Goal: Ask a question

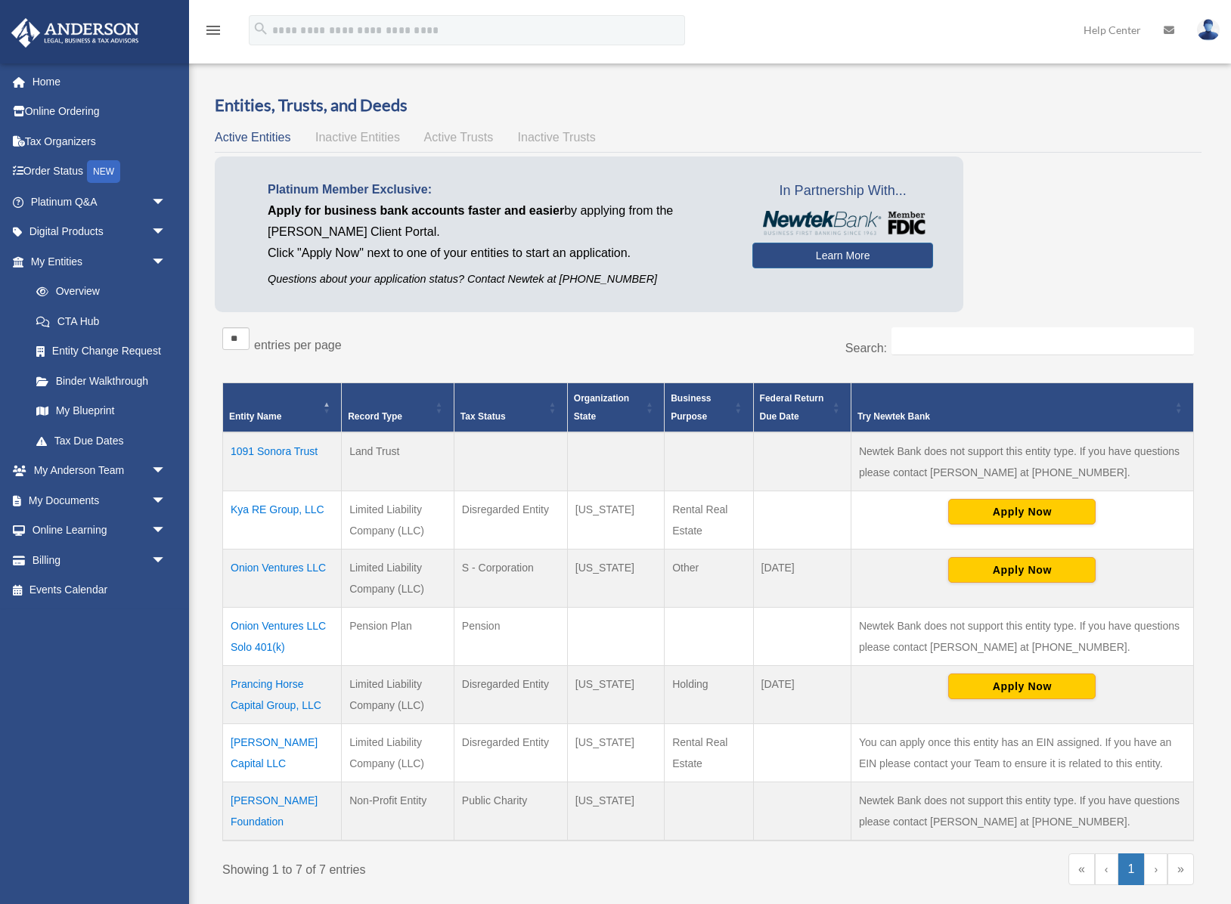
click at [303, 626] on td "Onion Ventures LLC Solo 401(k)" at bounding box center [282, 637] width 119 height 58
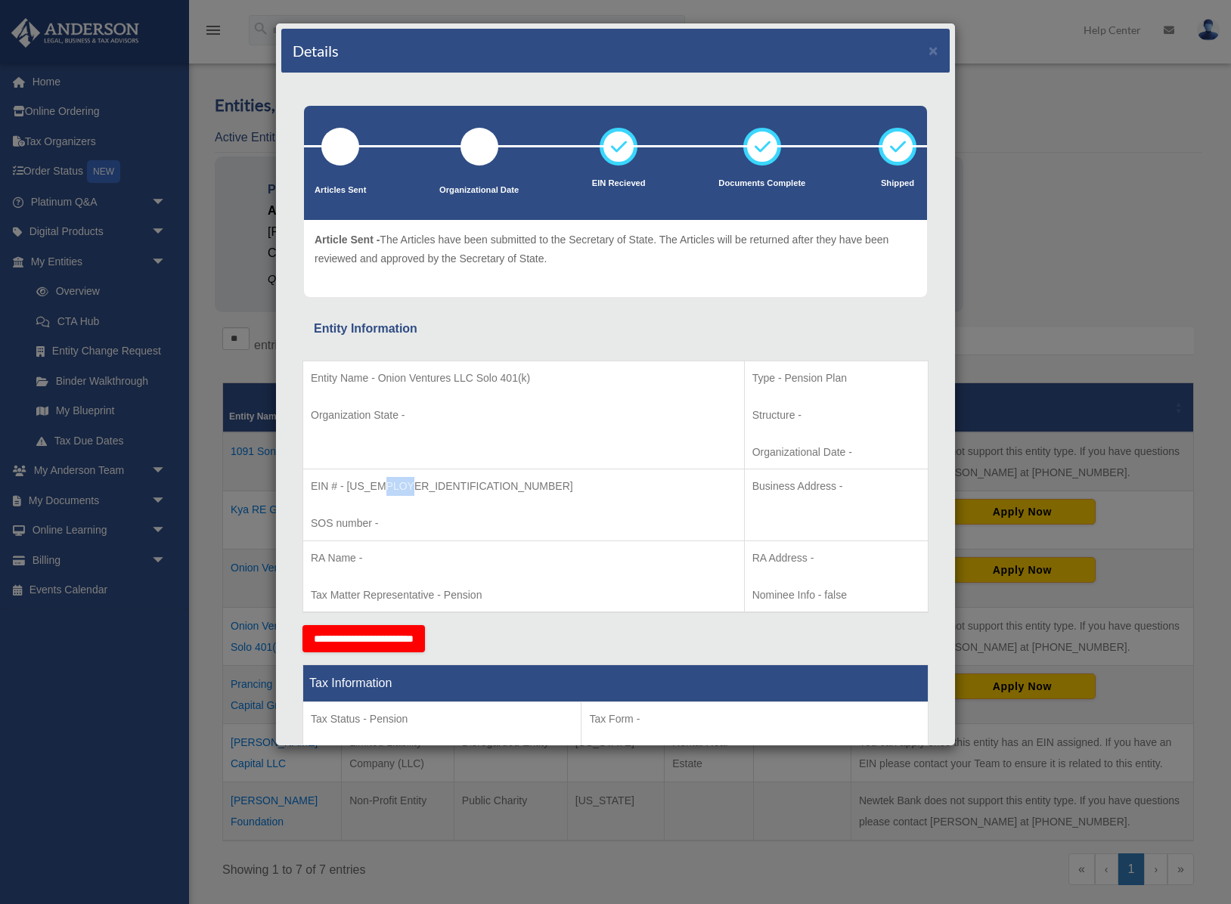
drag, startPoint x: 380, startPoint y: 489, endPoint x: 411, endPoint y: 488, distance: 31.0
click at [411, 488] on p "EIN # - [US_EMPLOYER_IDENTIFICATION_NUMBER]" at bounding box center [524, 486] width 426 height 19
click at [443, 493] on p "EIN # - 85-0536802" at bounding box center [524, 486] width 426 height 19
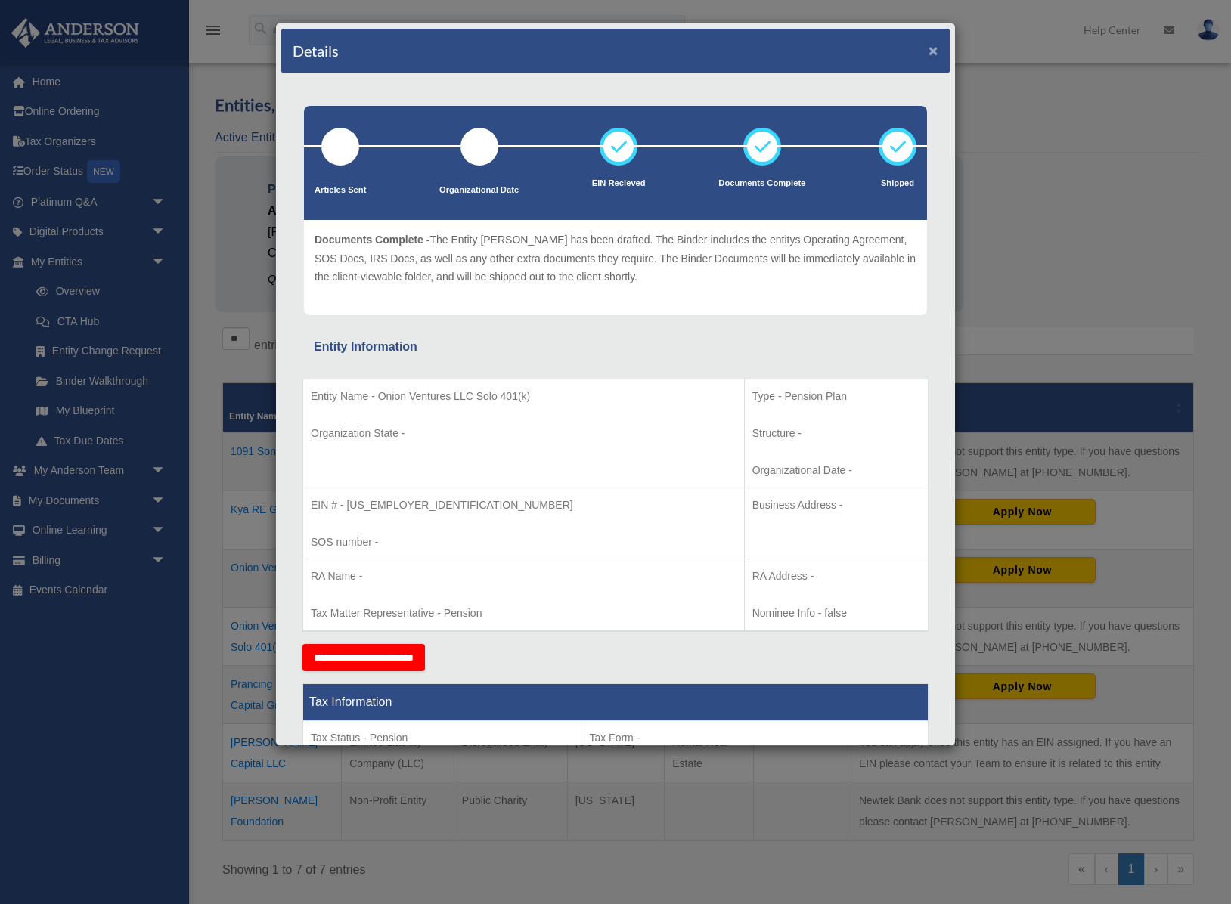
click at [934, 49] on button "×" at bounding box center [933, 50] width 10 height 16
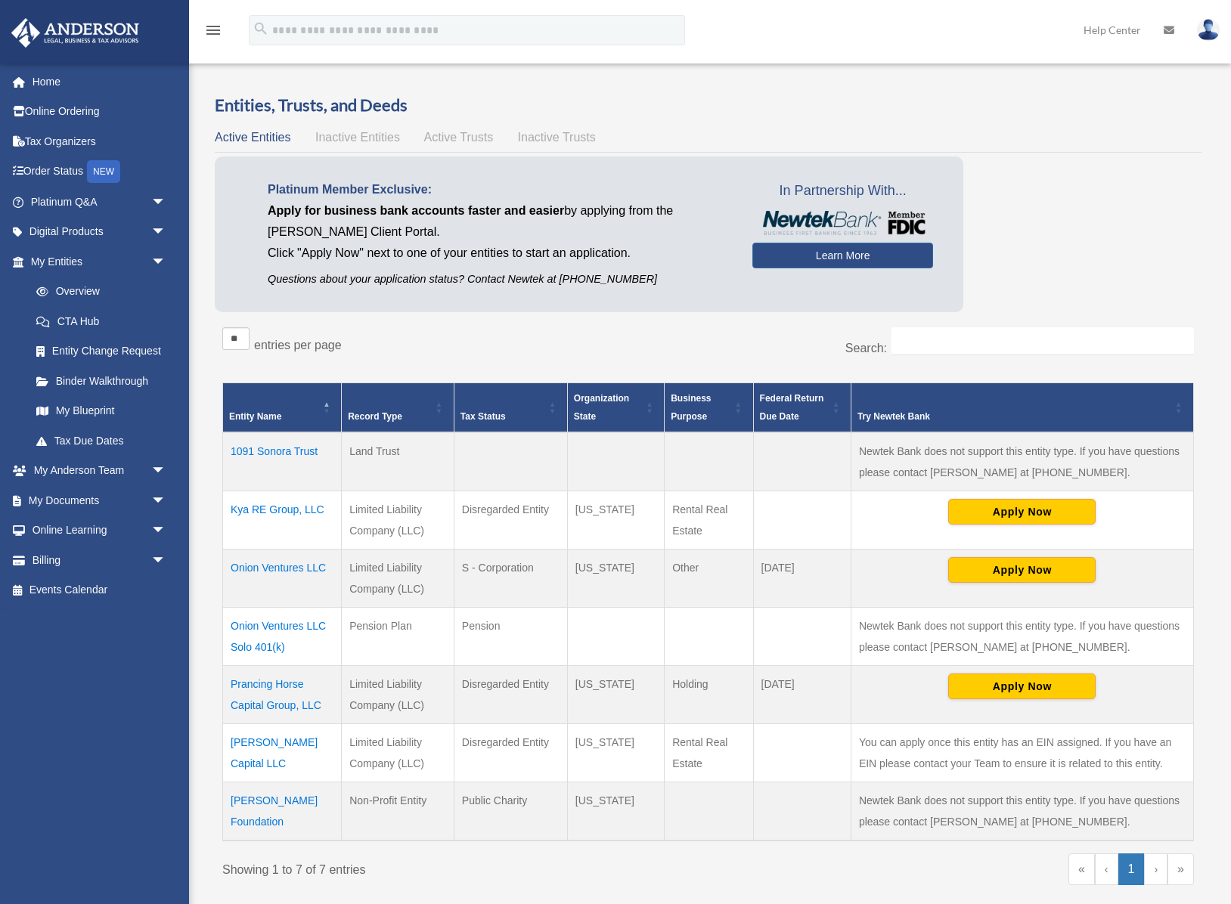
click at [275, 569] on td "Onion Ventures LLC" at bounding box center [282, 579] width 119 height 58
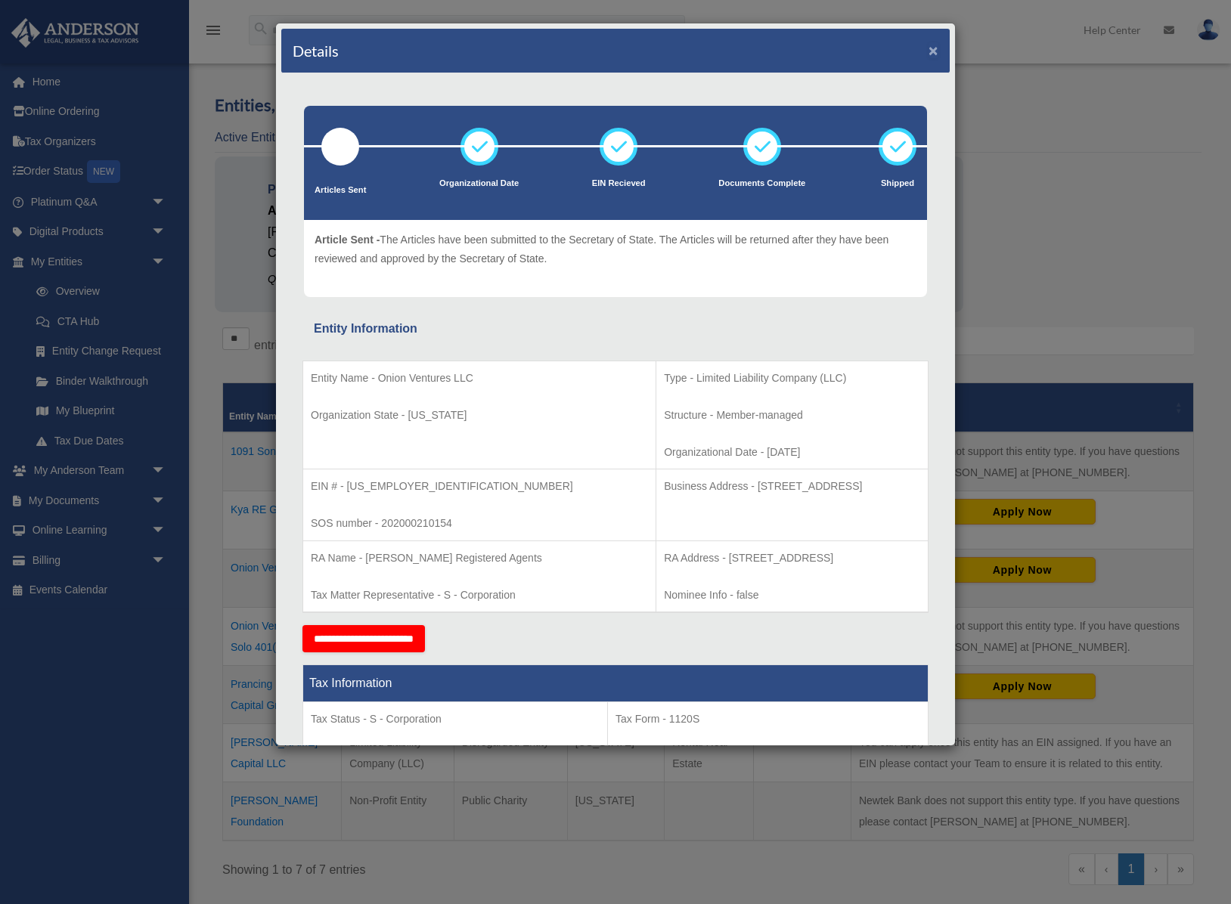
click at [935, 52] on button "×" at bounding box center [933, 50] width 10 height 16
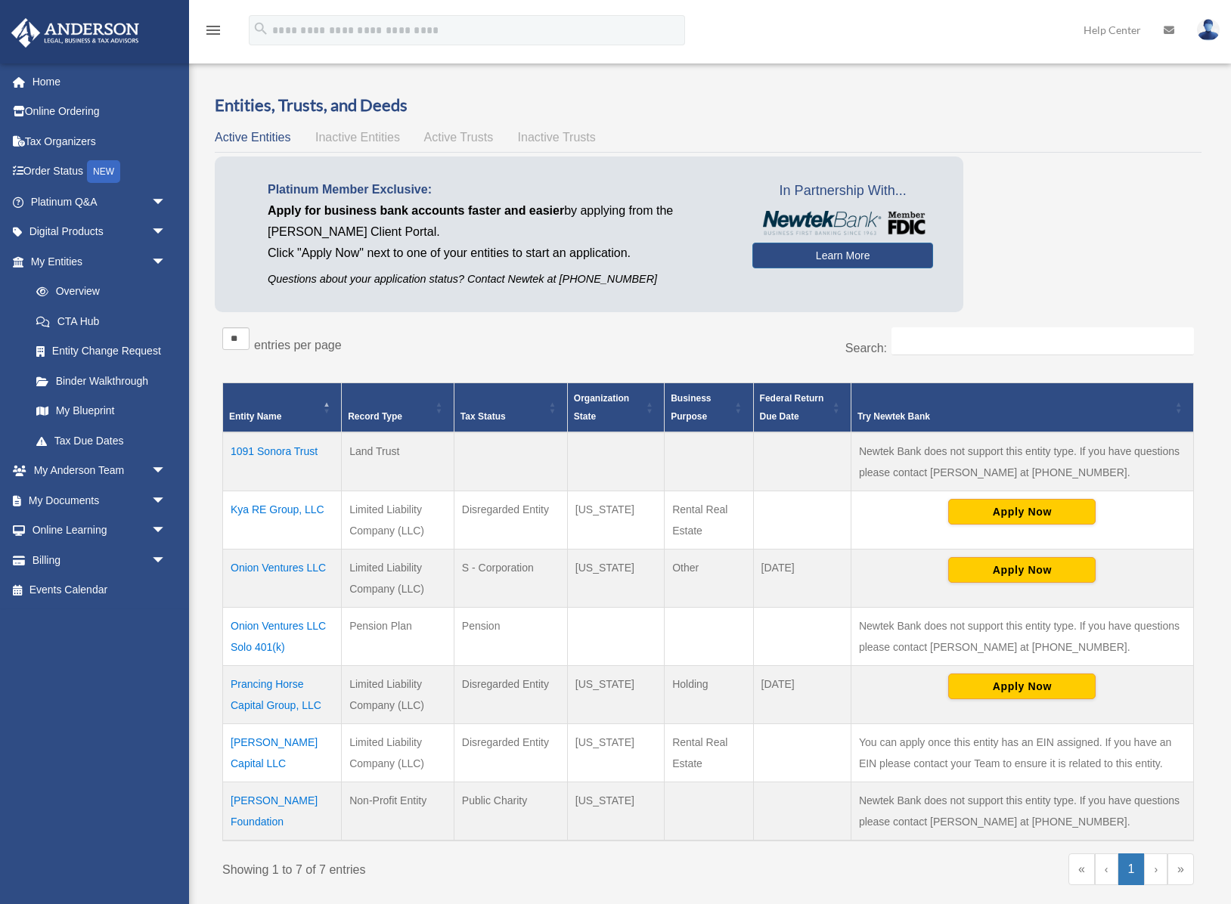
scroll to position [5, 0]
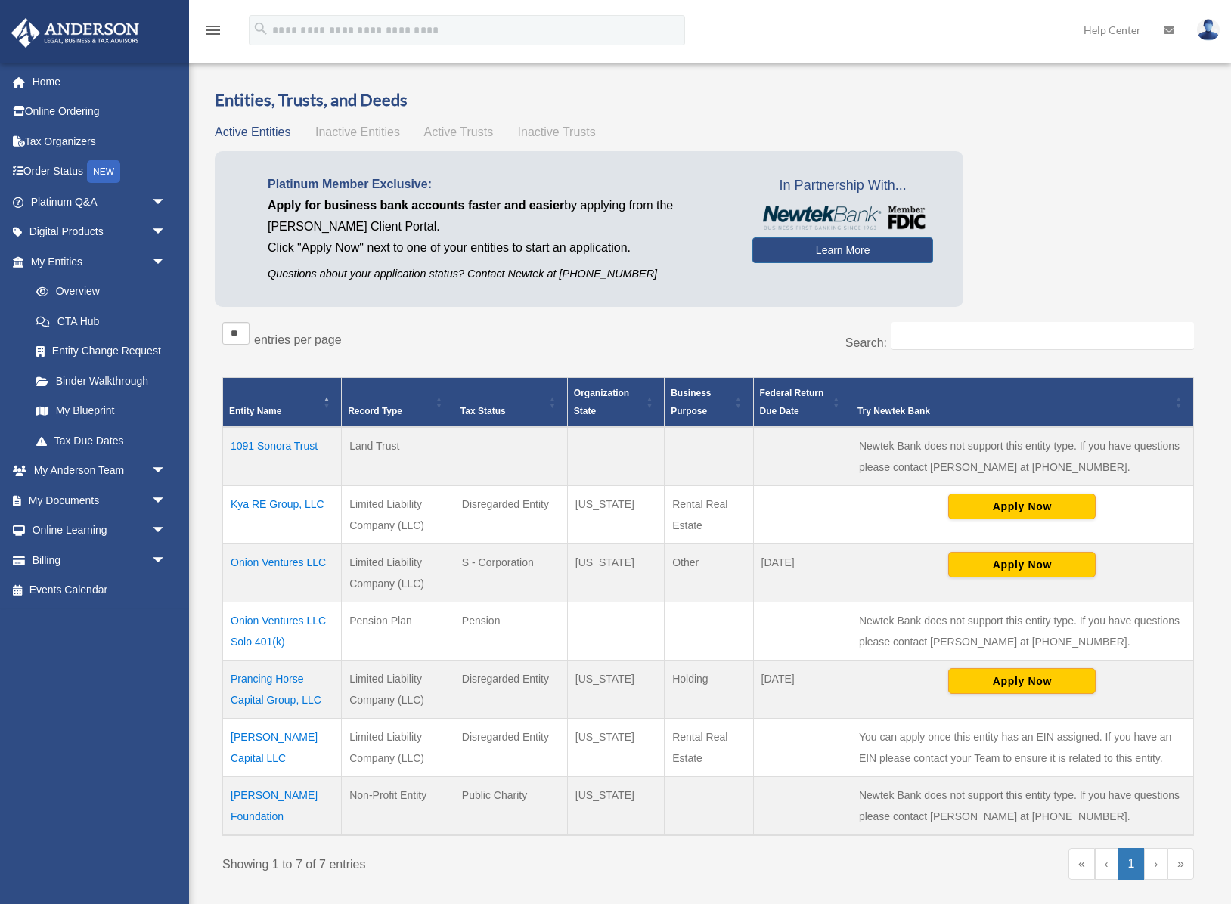
click at [277, 623] on td "Onion Ventures LLC Solo 401(k)" at bounding box center [282, 632] width 119 height 58
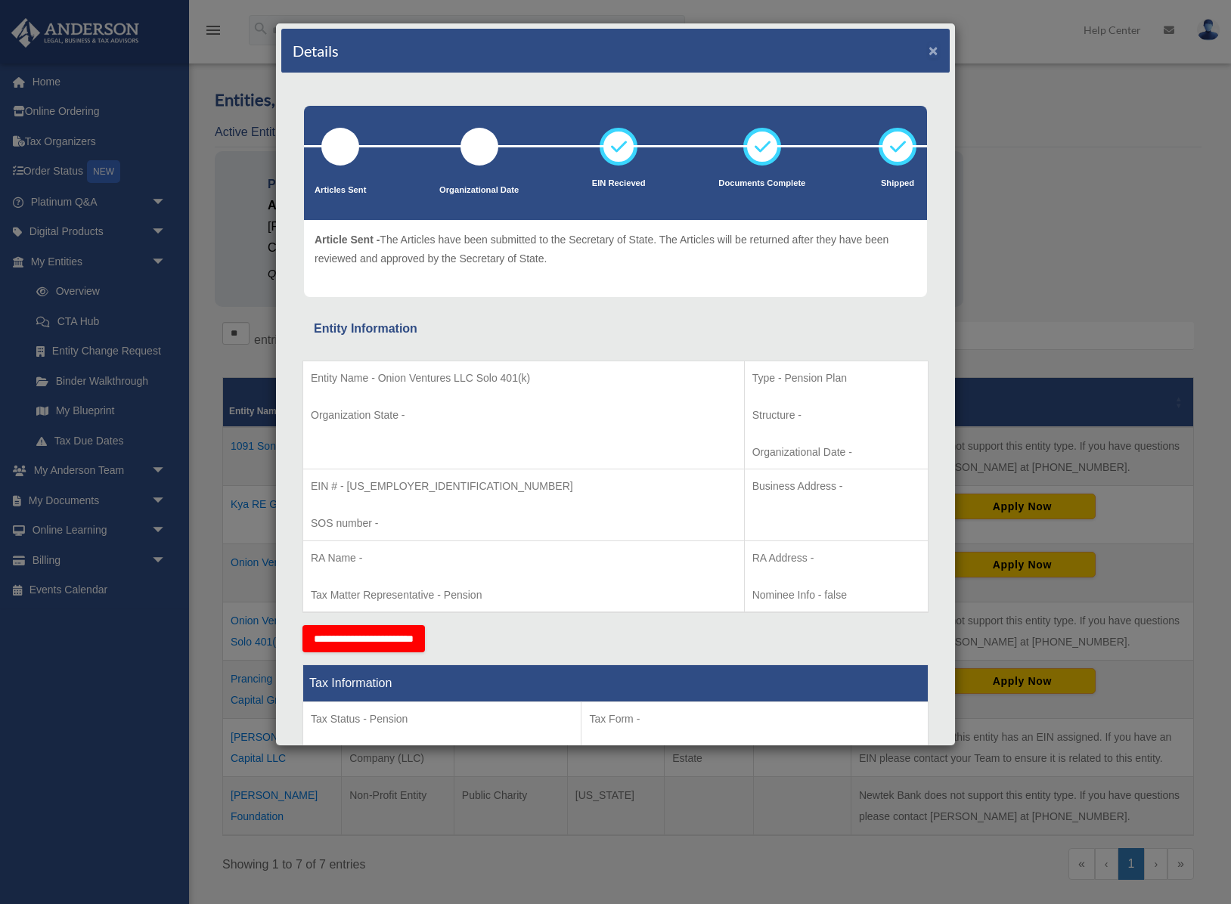
click at [935, 54] on button "×" at bounding box center [933, 50] width 10 height 16
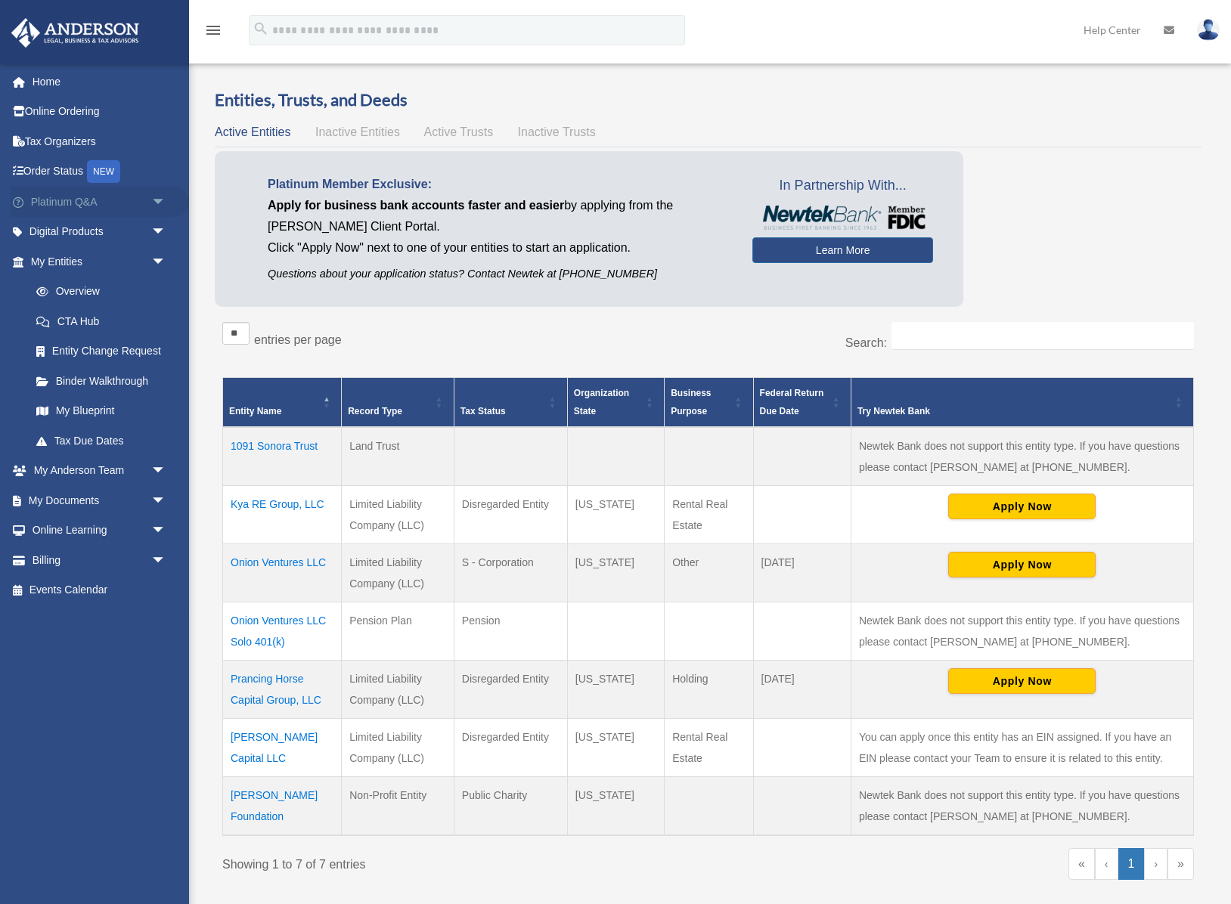
click at [71, 204] on link "Platinum Q&A arrow_drop_down" at bounding box center [100, 202] width 178 height 30
click at [99, 204] on link "Platinum Q&A arrow_drop_down" at bounding box center [100, 202] width 178 height 30
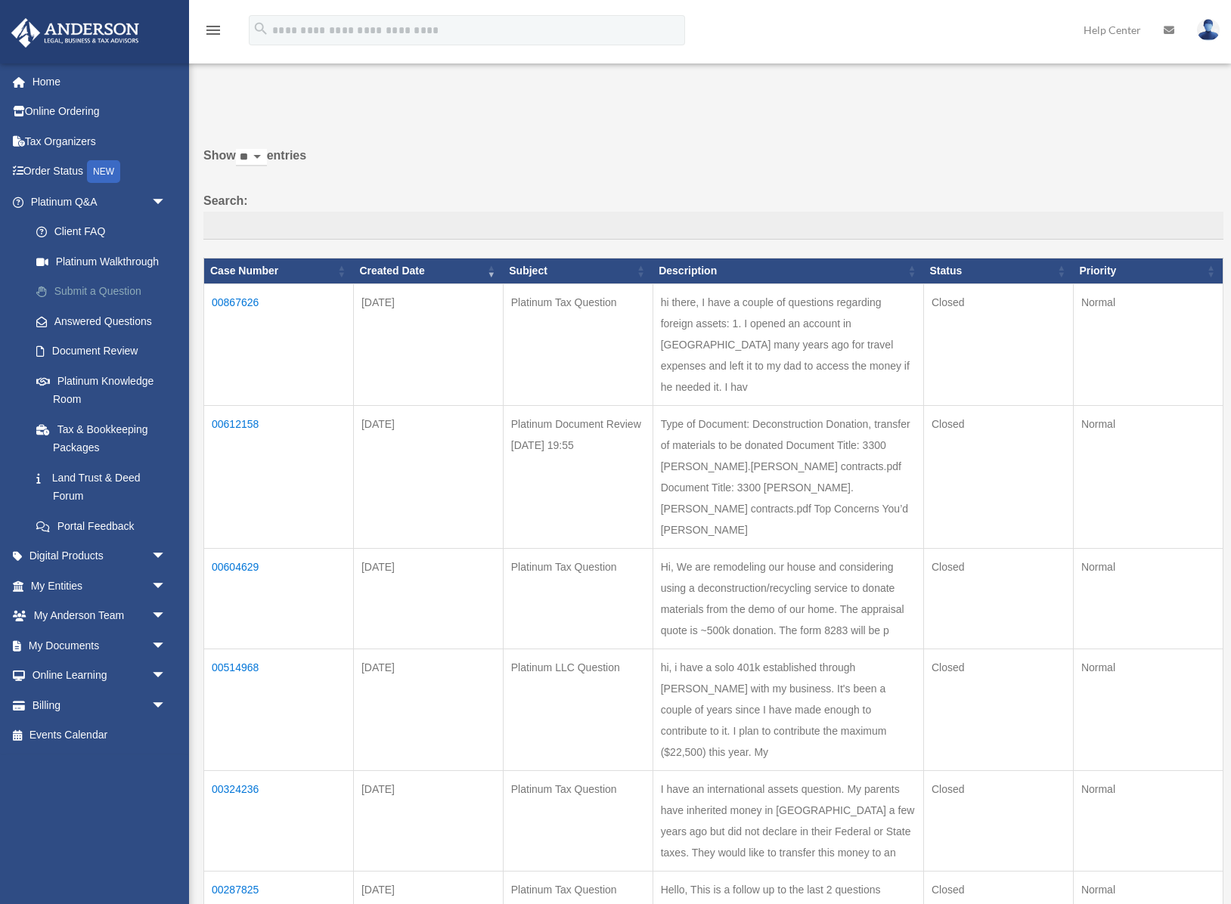
click at [119, 293] on link "Submit a Question" at bounding box center [105, 292] width 168 height 30
click at [109, 292] on link "Submit a Question" at bounding box center [105, 292] width 168 height 30
click at [82, 292] on link "Submit a Question" at bounding box center [105, 292] width 168 height 30
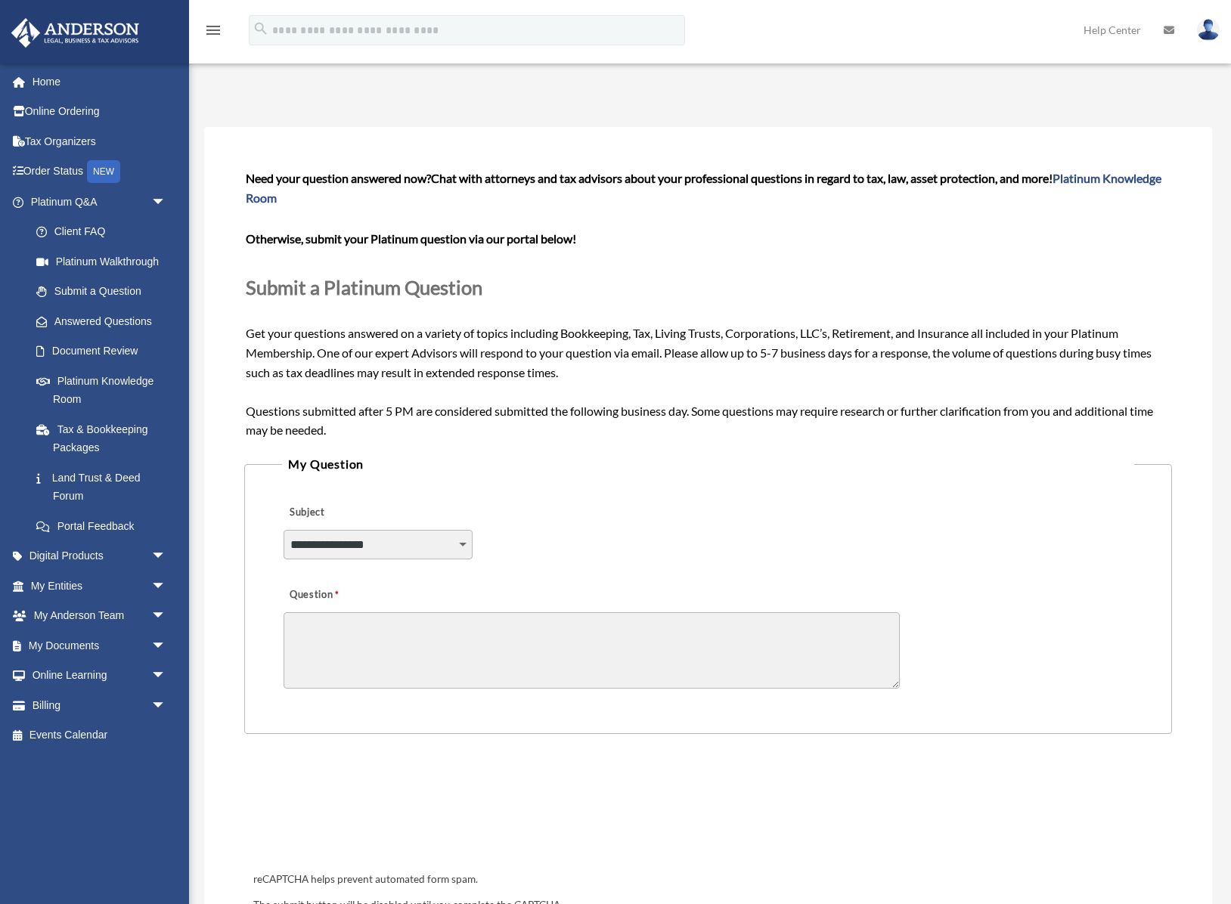
click at [402, 539] on select "**********" at bounding box center [378, 544] width 189 height 29
select select "******"
click at [284, 530] on select "**********" at bounding box center [378, 544] width 189 height 29
click at [373, 636] on textarea "Question" at bounding box center [592, 650] width 616 height 76
click at [393, 542] on select "**********" at bounding box center [378, 544] width 189 height 29
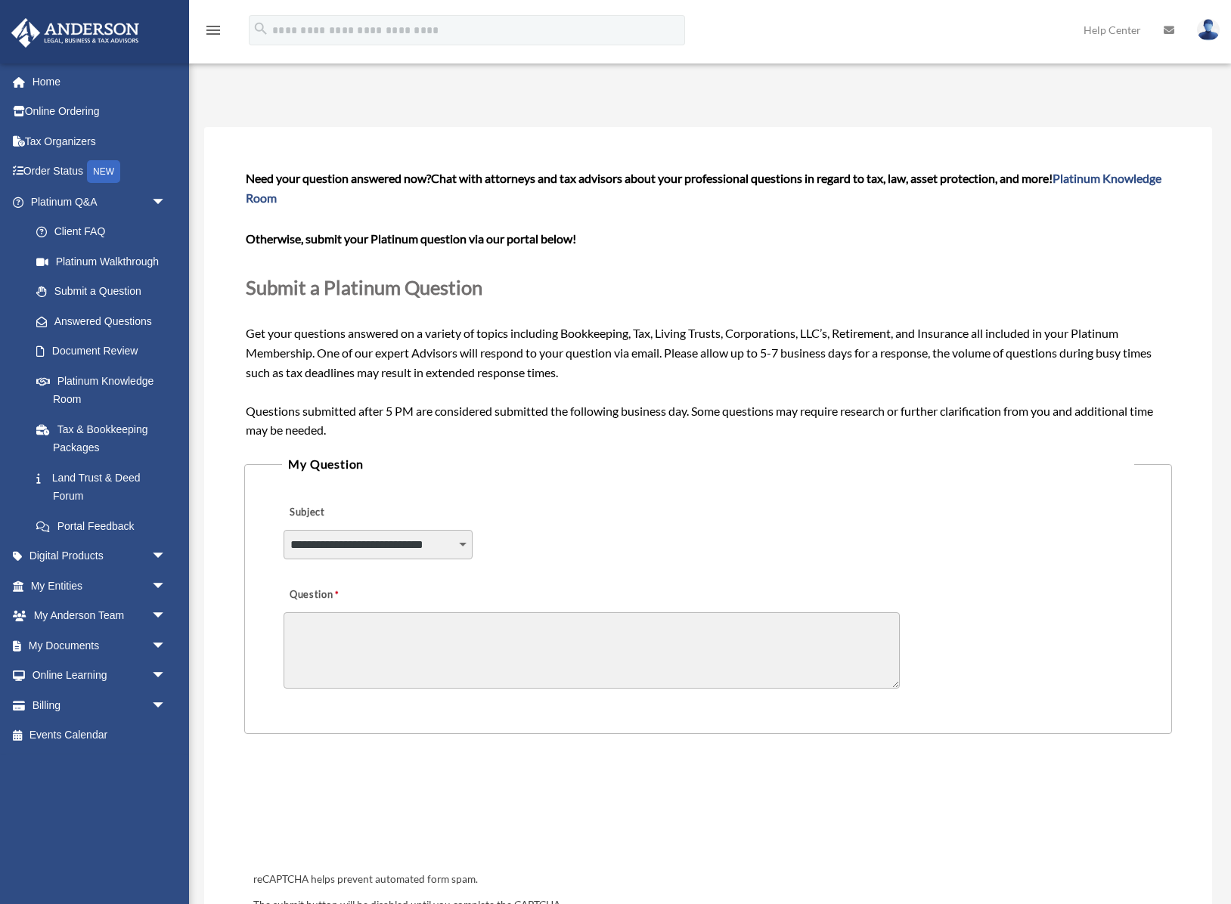
click at [415, 630] on textarea "Question" at bounding box center [592, 650] width 616 height 76
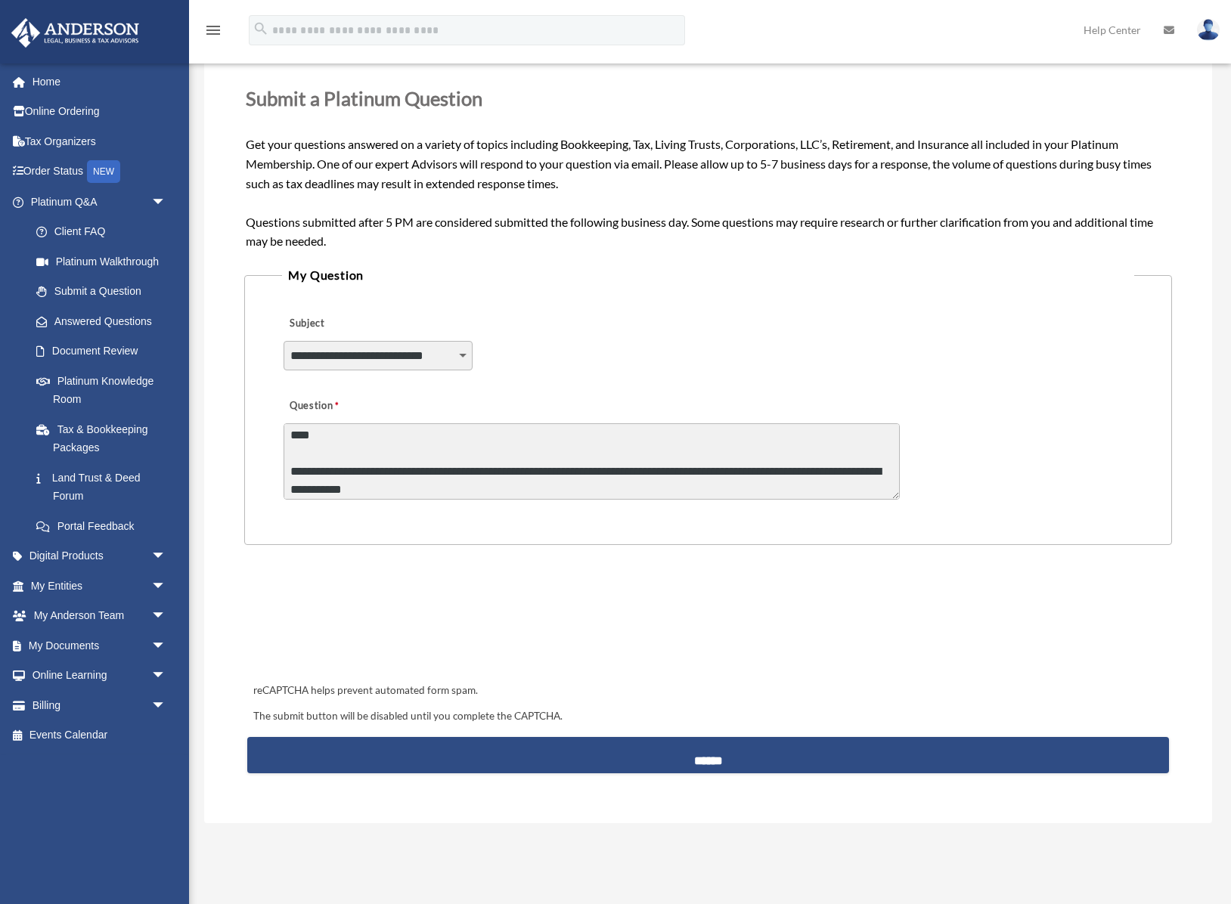
scroll to position [2, 0]
paste textarea "**********"
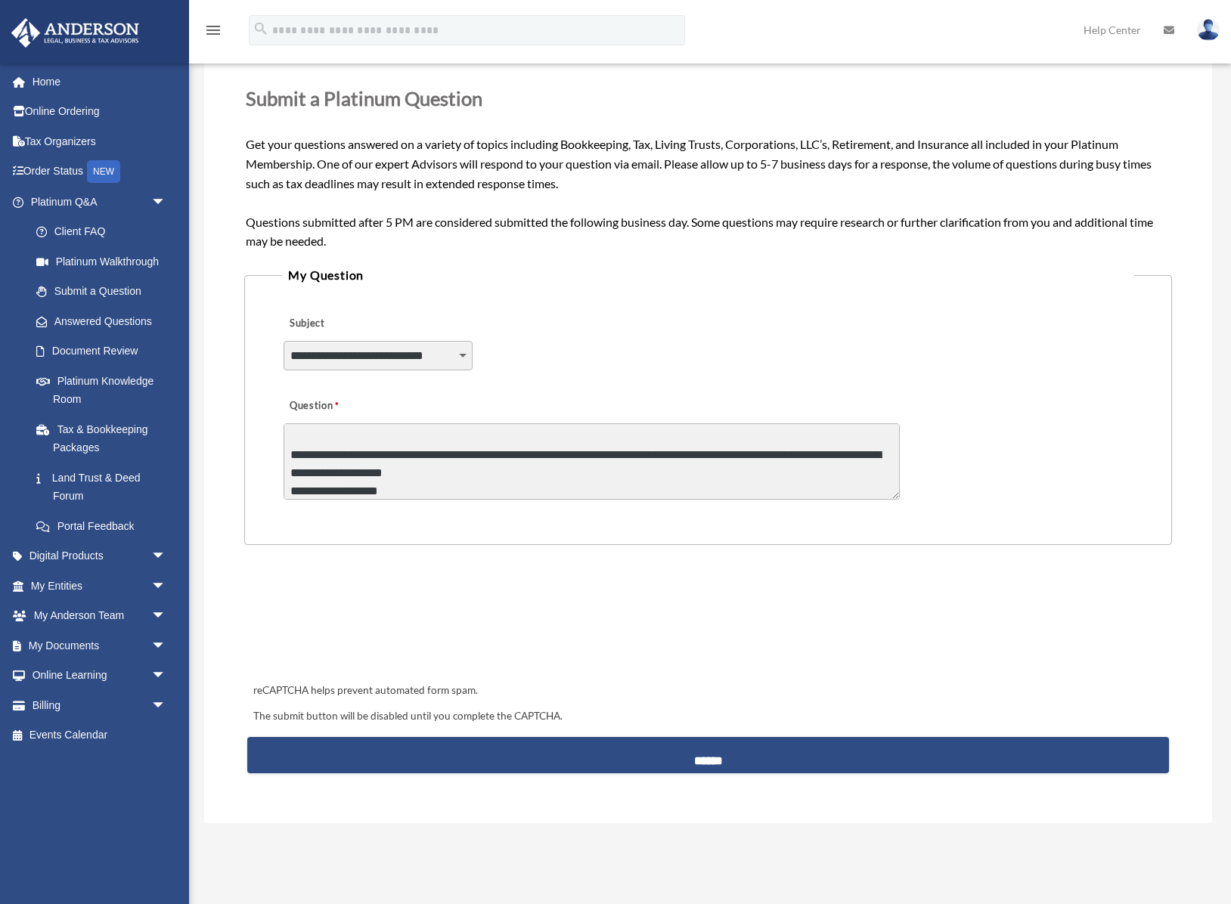
scroll to position [28, 0]
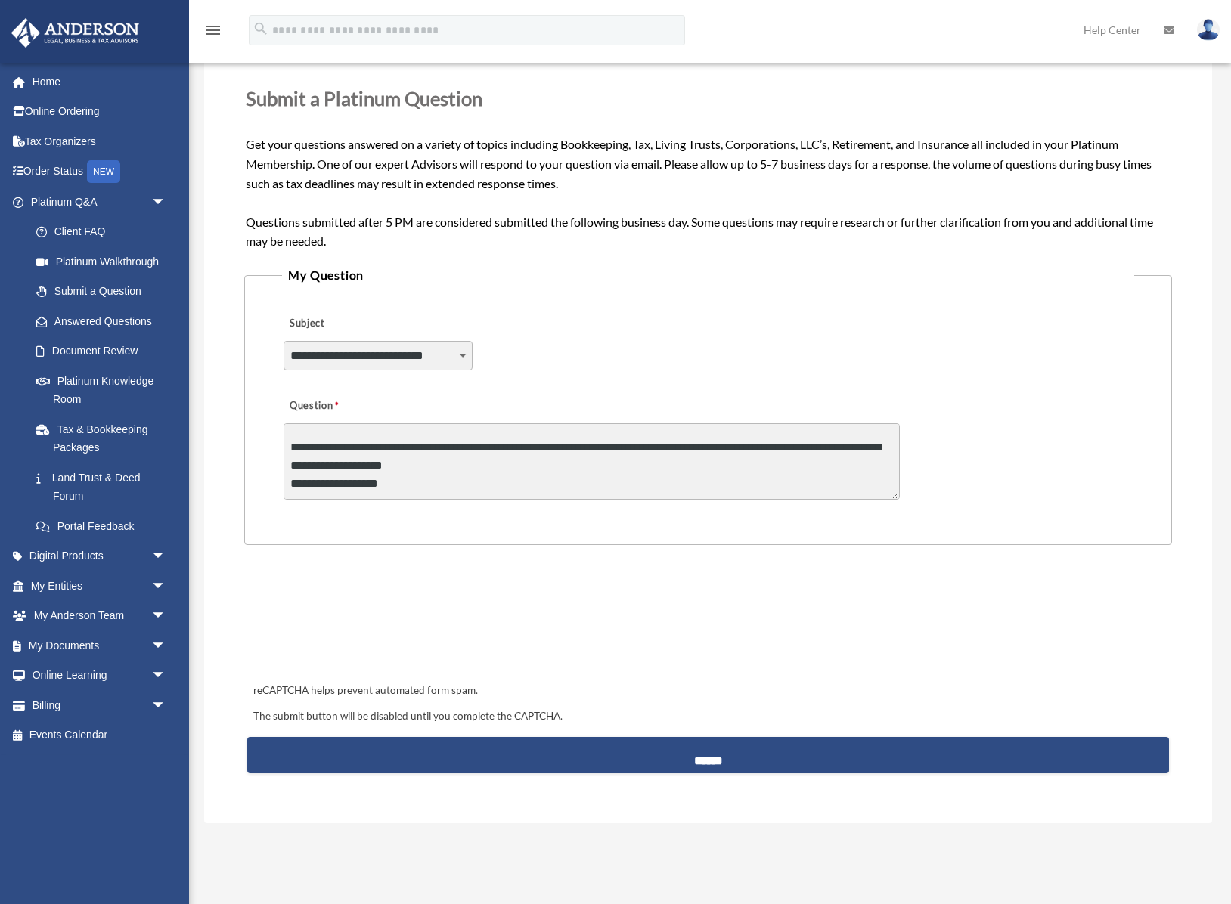
click at [290, 485] on textarea "**********" at bounding box center [592, 461] width 616 height 76
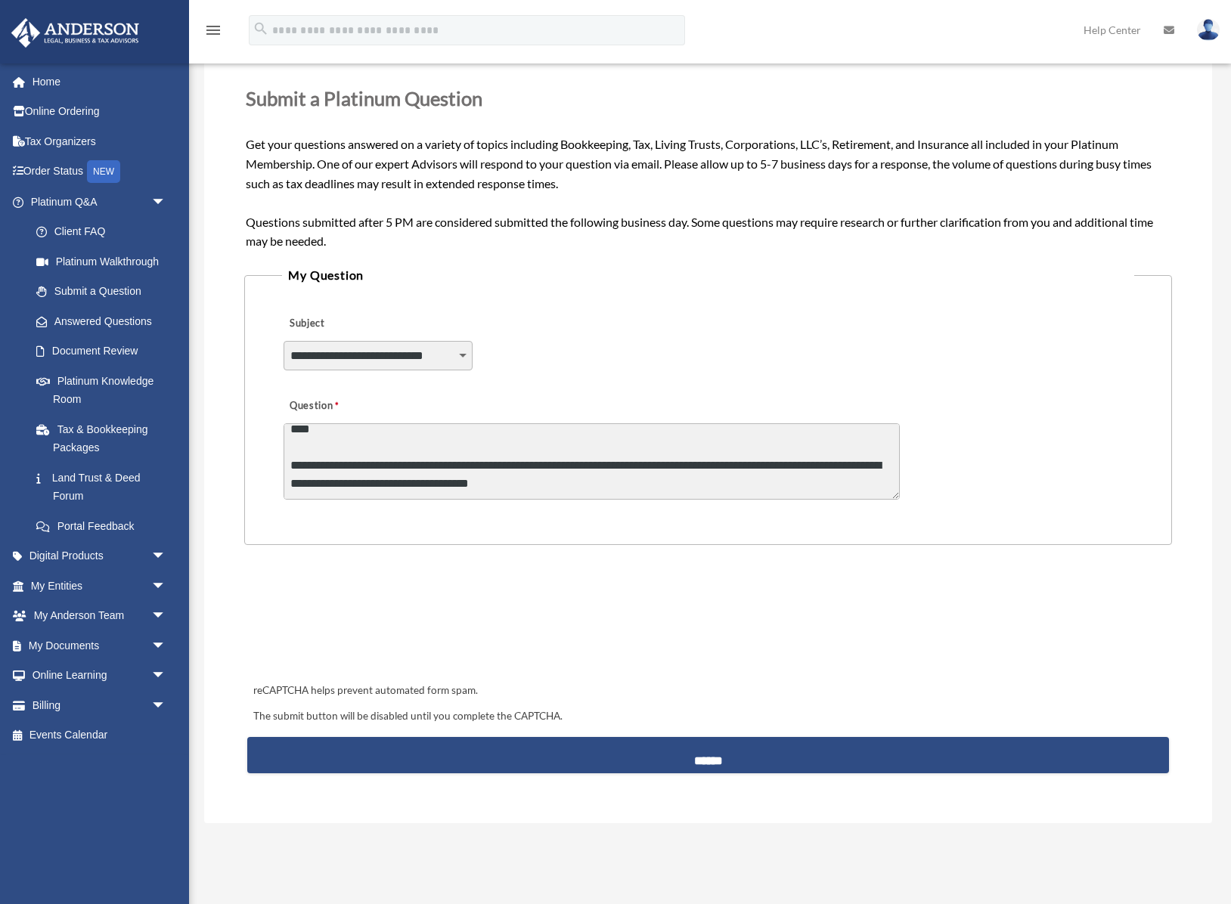
scroll to position [10, 0]
drag, startPoint x: 539, startPoint y: 485, endPoint x: 485, endPoint y: 486, distance: 54.4
click at [485, 486] on textarea "**********" at bounding box center [592, 461] width 616 height 76
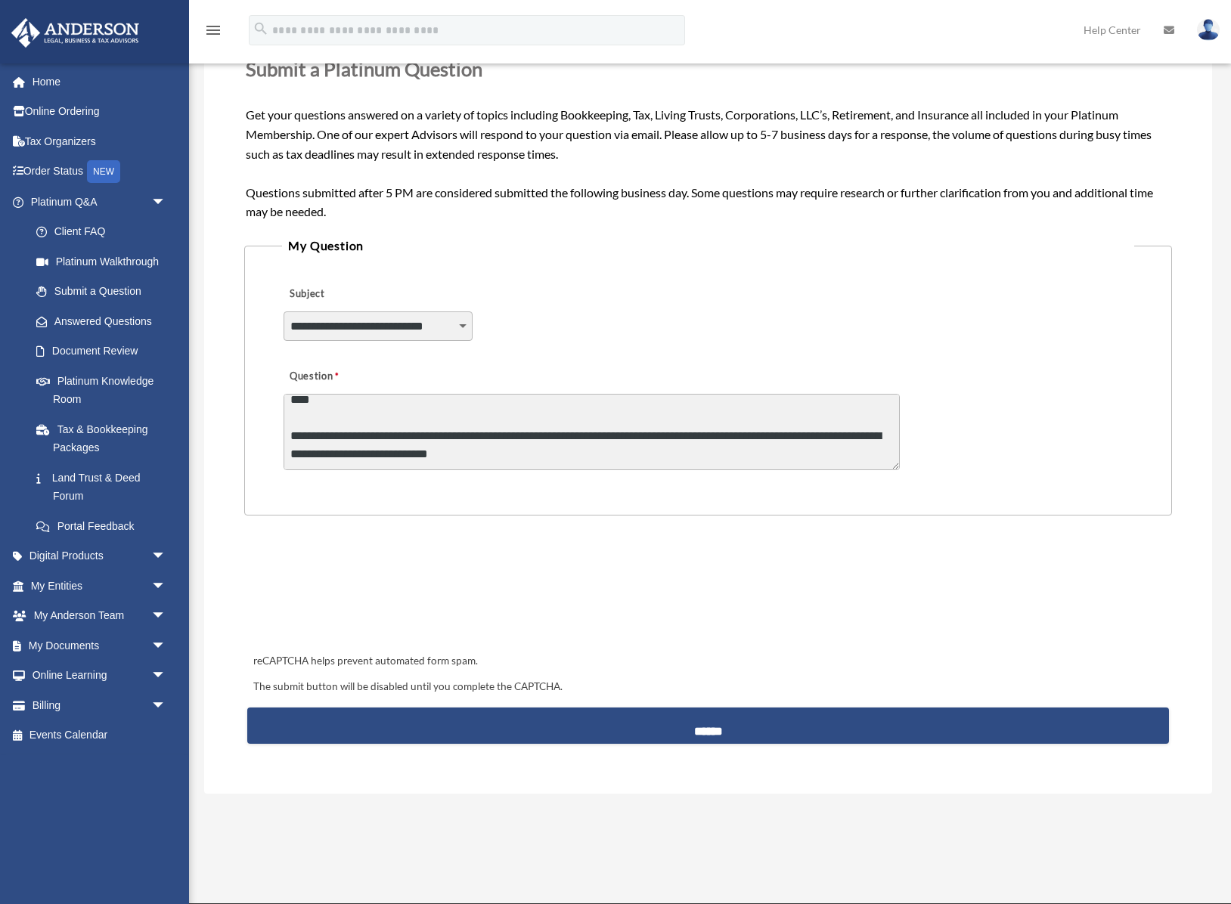
scroll to position [386, 0]
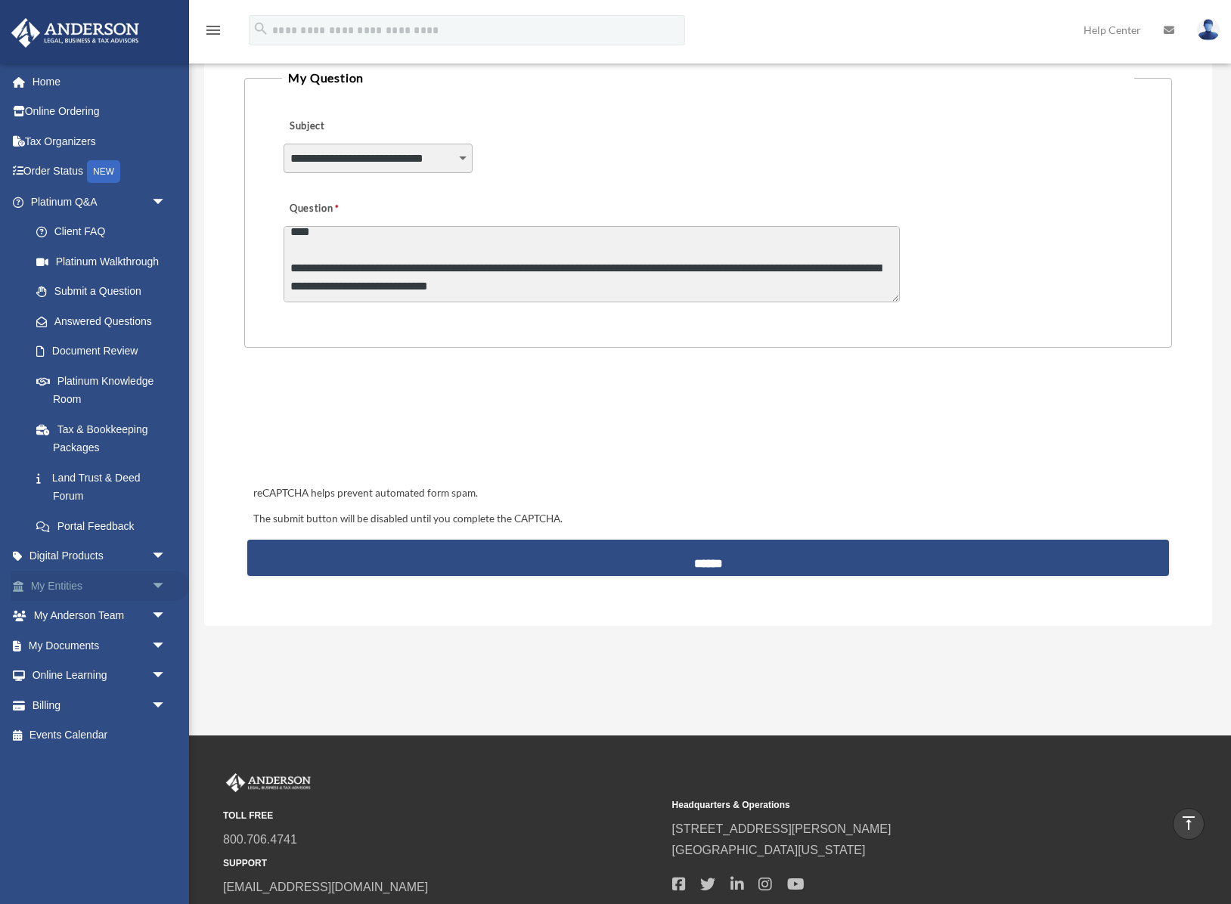
type textarea "**********"
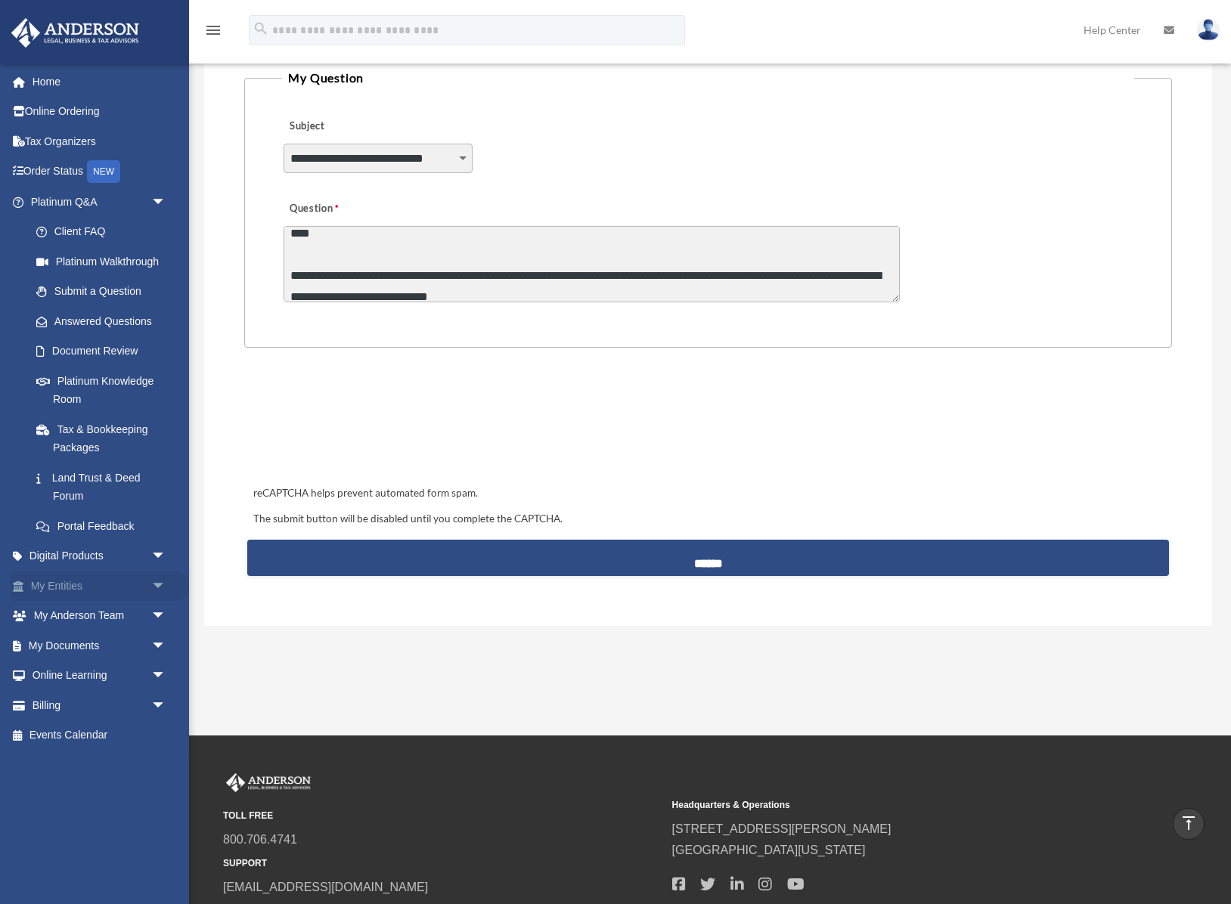
scroll to position [20, 0]
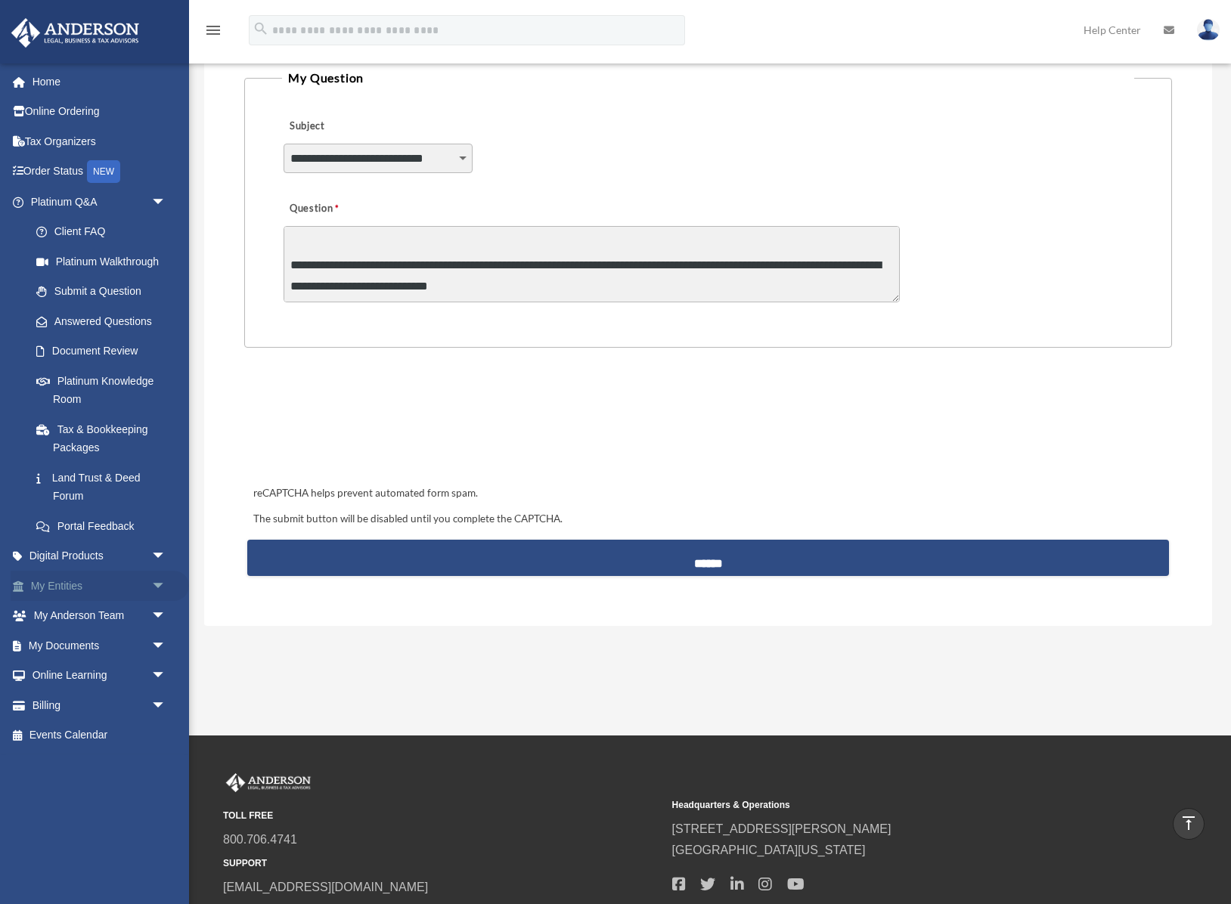
click at [72, 586] on link "My Entities arrow_drop_down" at bounding box center [100, 586] width 178 height 30
click at [156, 589] on span "arrow_drop_down" at bounding box center [166, 586] width 30 height 31
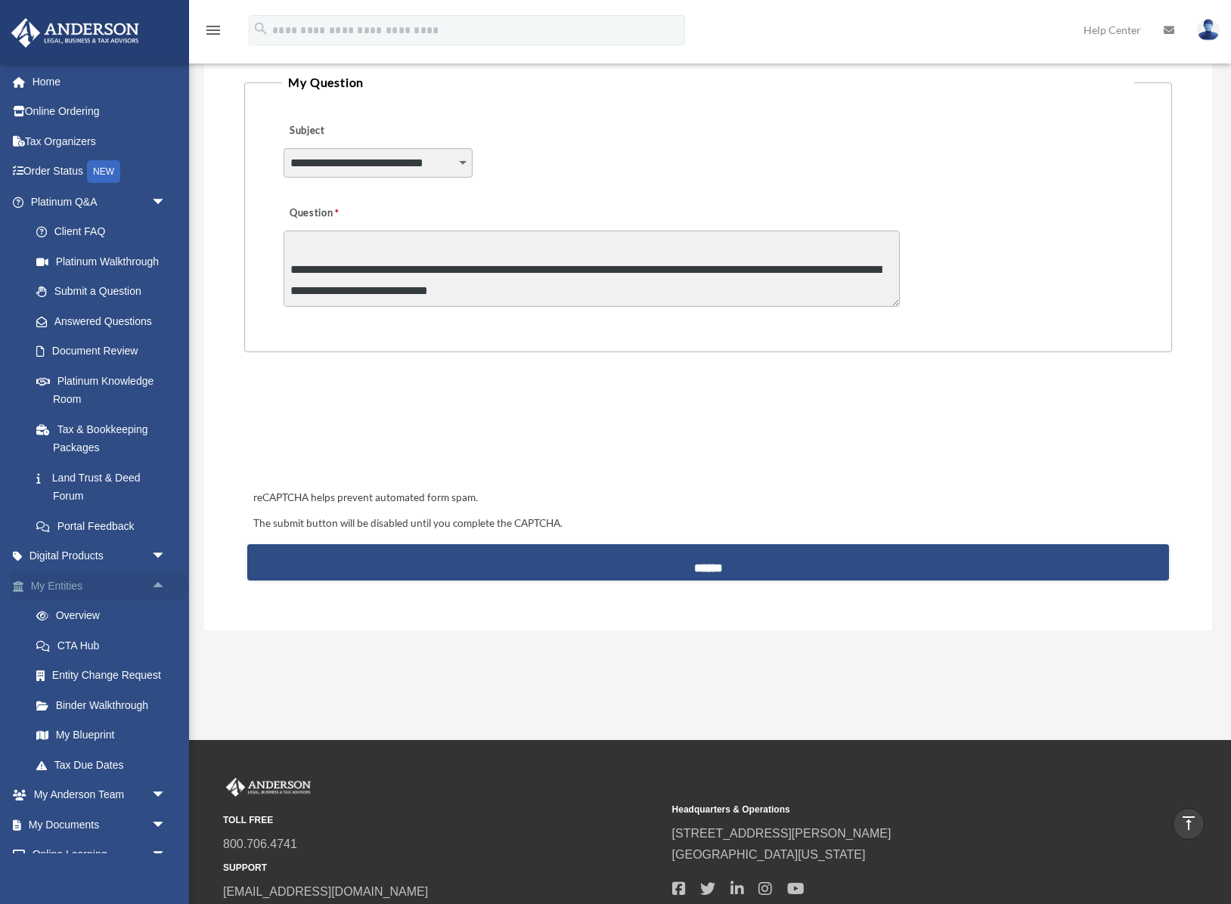
scroll to position [383, 0]
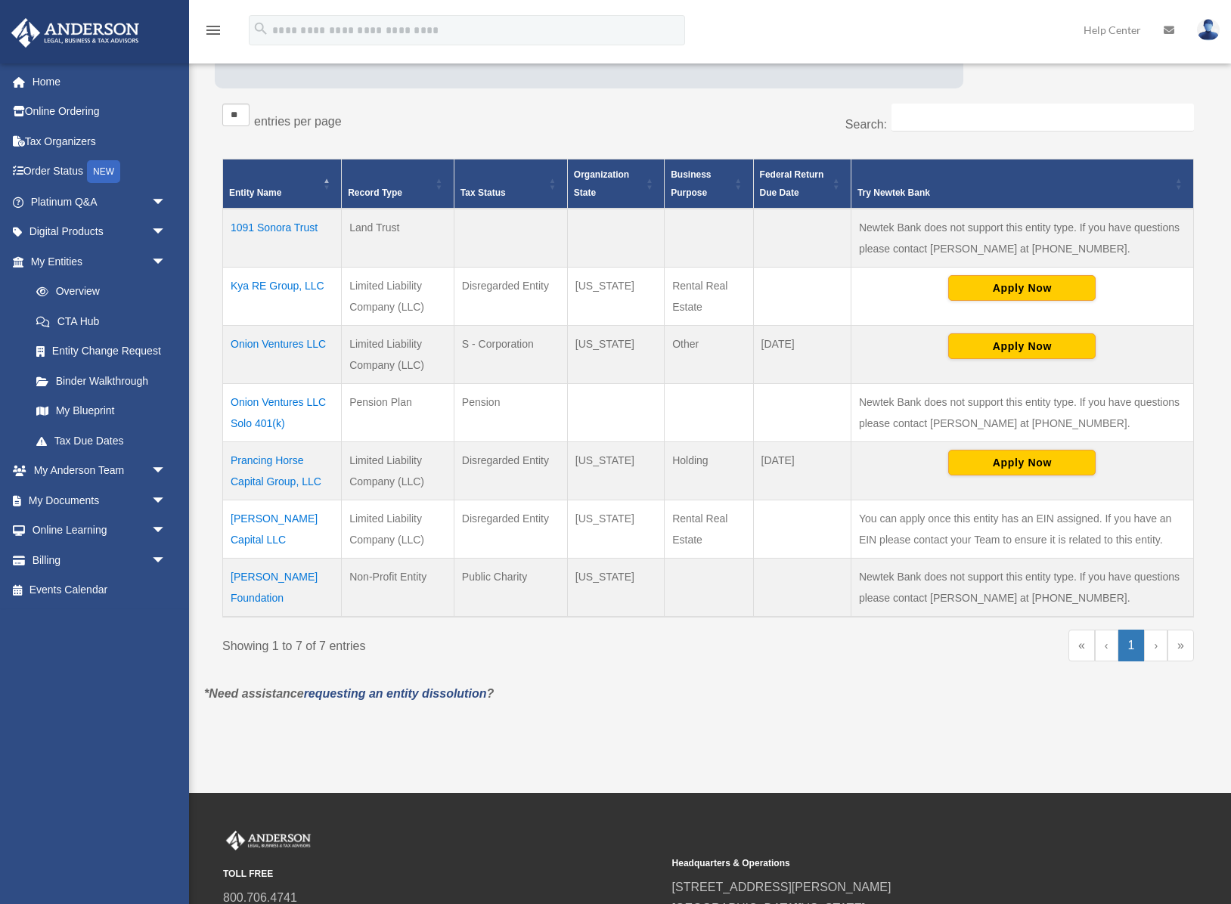
scroll to position [271, 0]
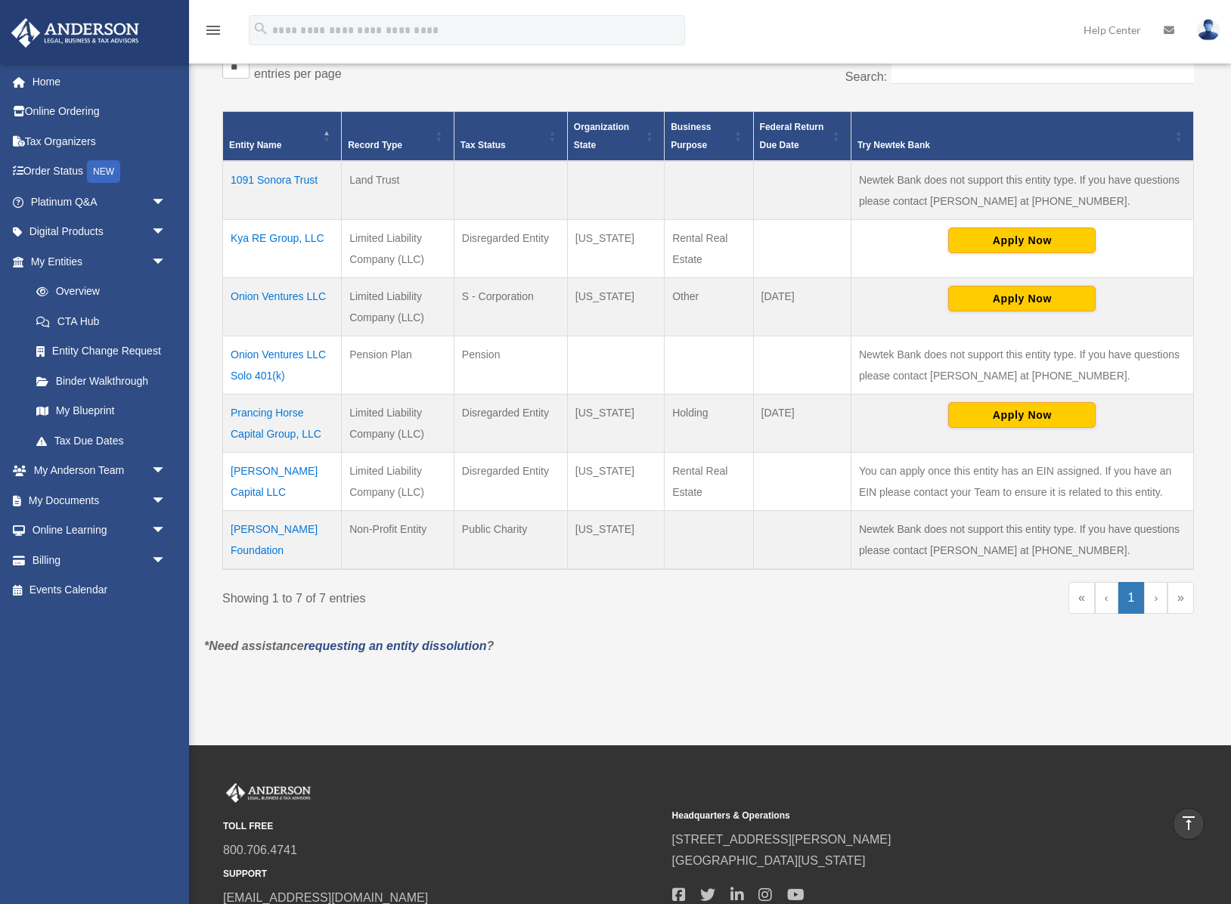
click at [259, 358] on td "Onion Ventures LLC Solo 401(k)" at bounding box center [282, 365] width 119 height 58
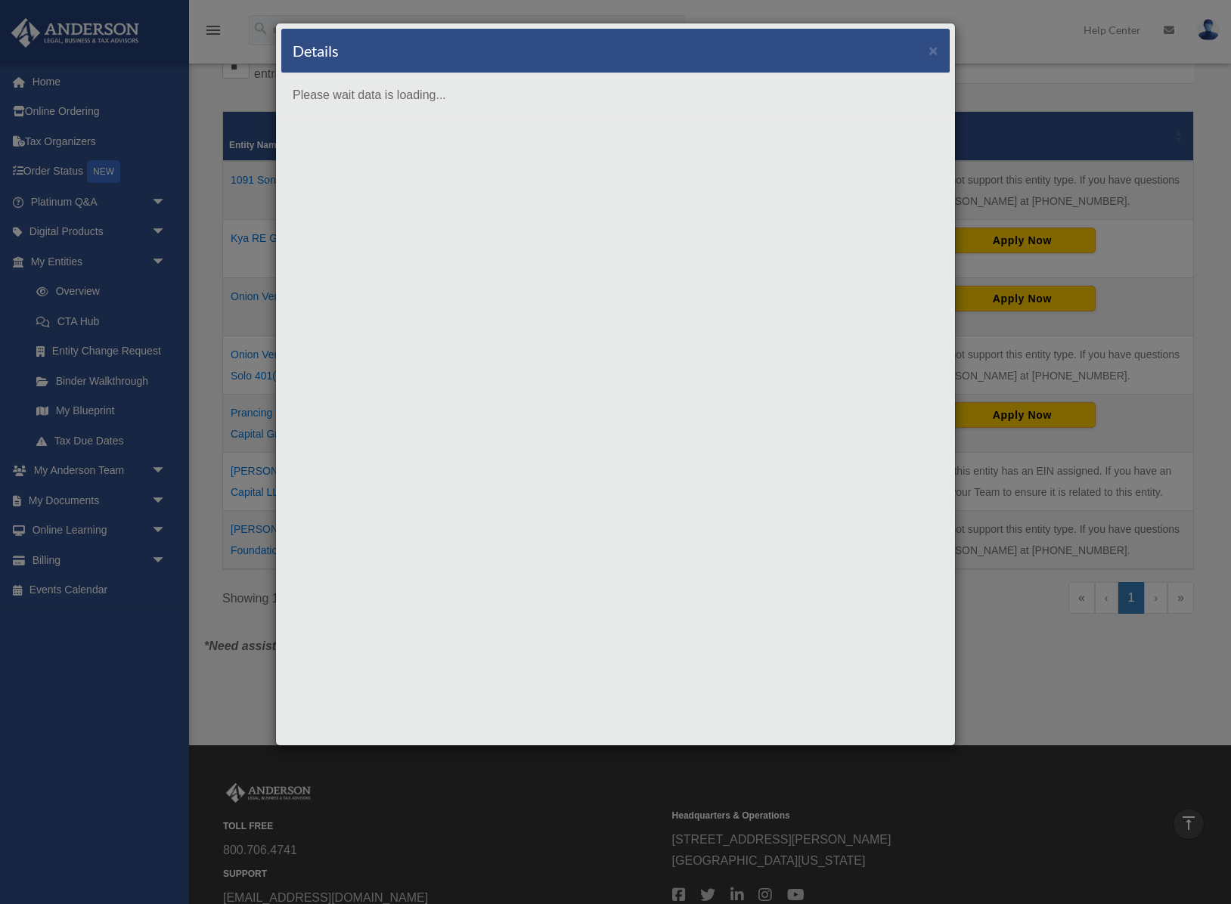
scroll to position [280, 0]
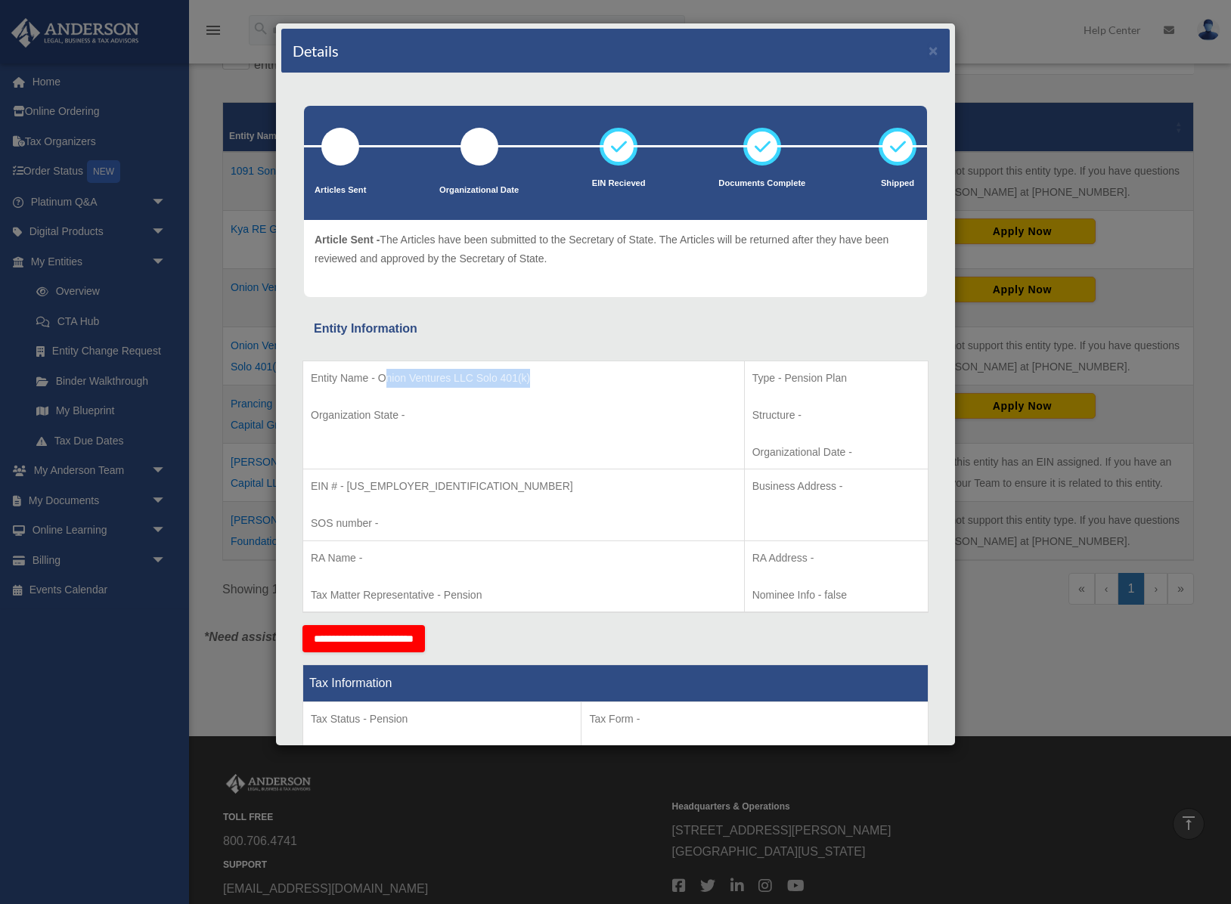
drag, startPoint x: 383, startPoint y: 383, endPoint x: 559, endPoint y: 382, distance: 176.2
click at [559, 382] on p "Entity Name - Onion Ventures LLC Solo 401(k)" at bounding box center [524, 378] width 426 height 19
drag, startPoint x: 349, startPoint y: 488, endPoint x: 411, endPoint y: 487, distance: 62.8
click at [411, 487] on p "EIN # - 85-0536802" at bounding box center [524, 486] width 426 height 19
click at [481, 514] on p "SOS number -" at bounding box center [524, 523] width 426 height 19
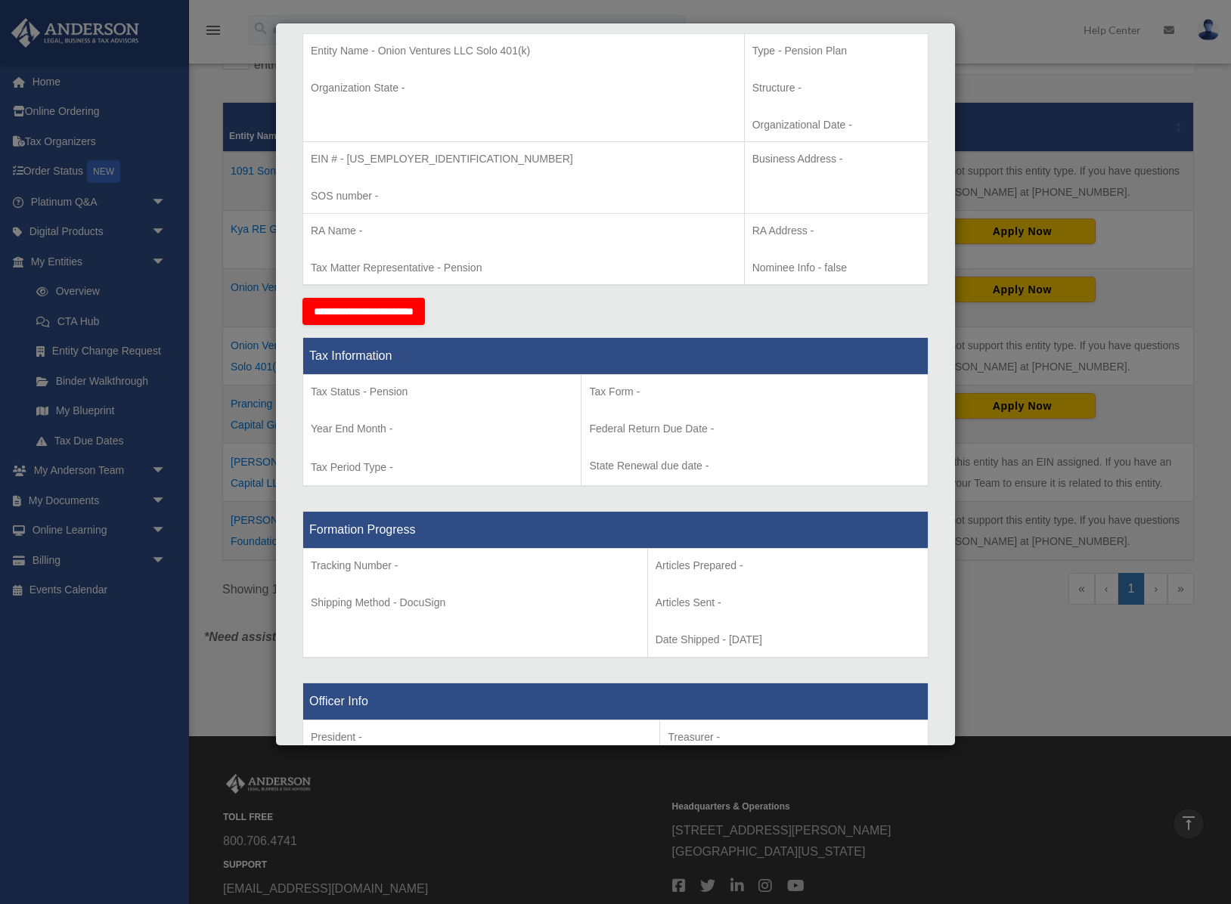
scroll to position [328, 0]
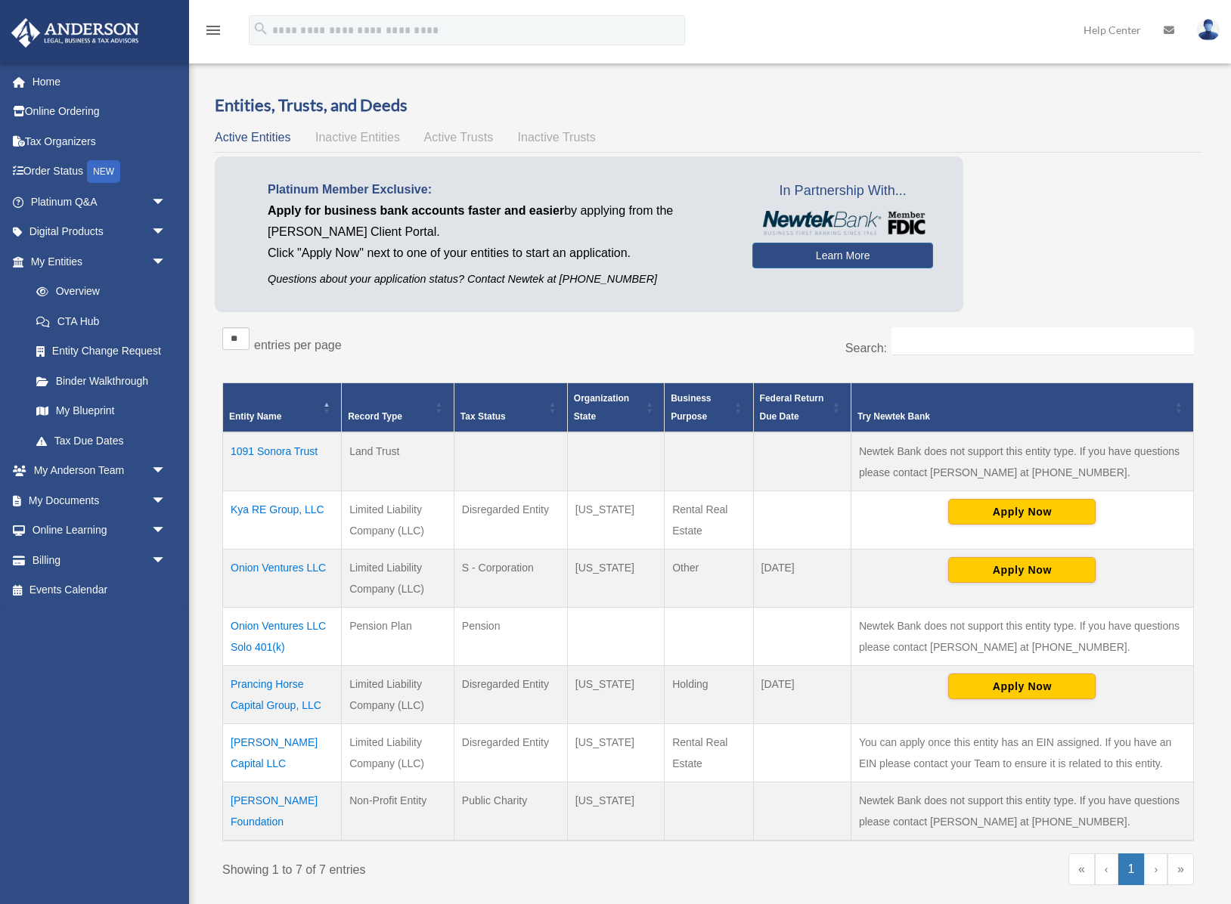
click at [280, 628] on td "Onion Ventures LLC Solo 401(k)" at bounding box center [282, 637] width 119 height 58
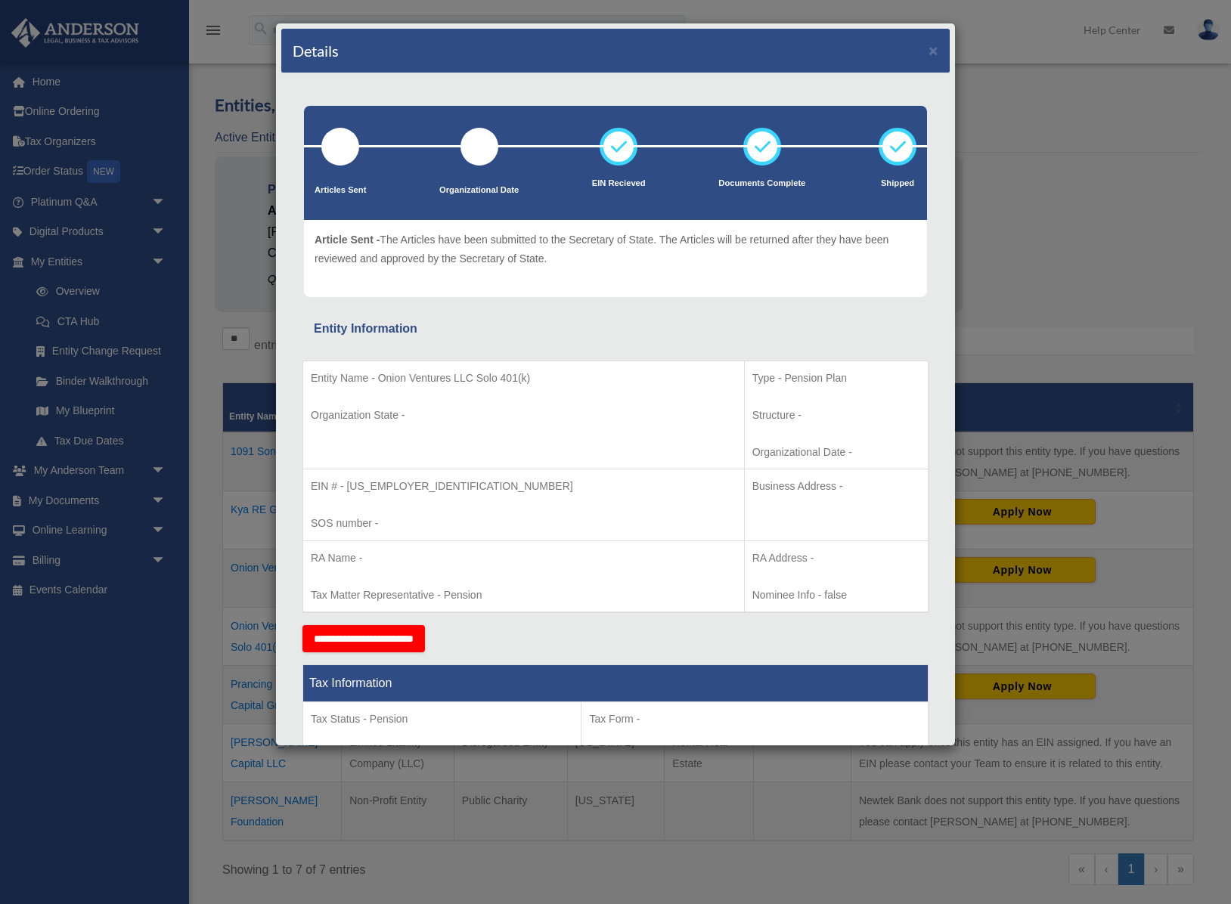
scroll to position [1, 0]
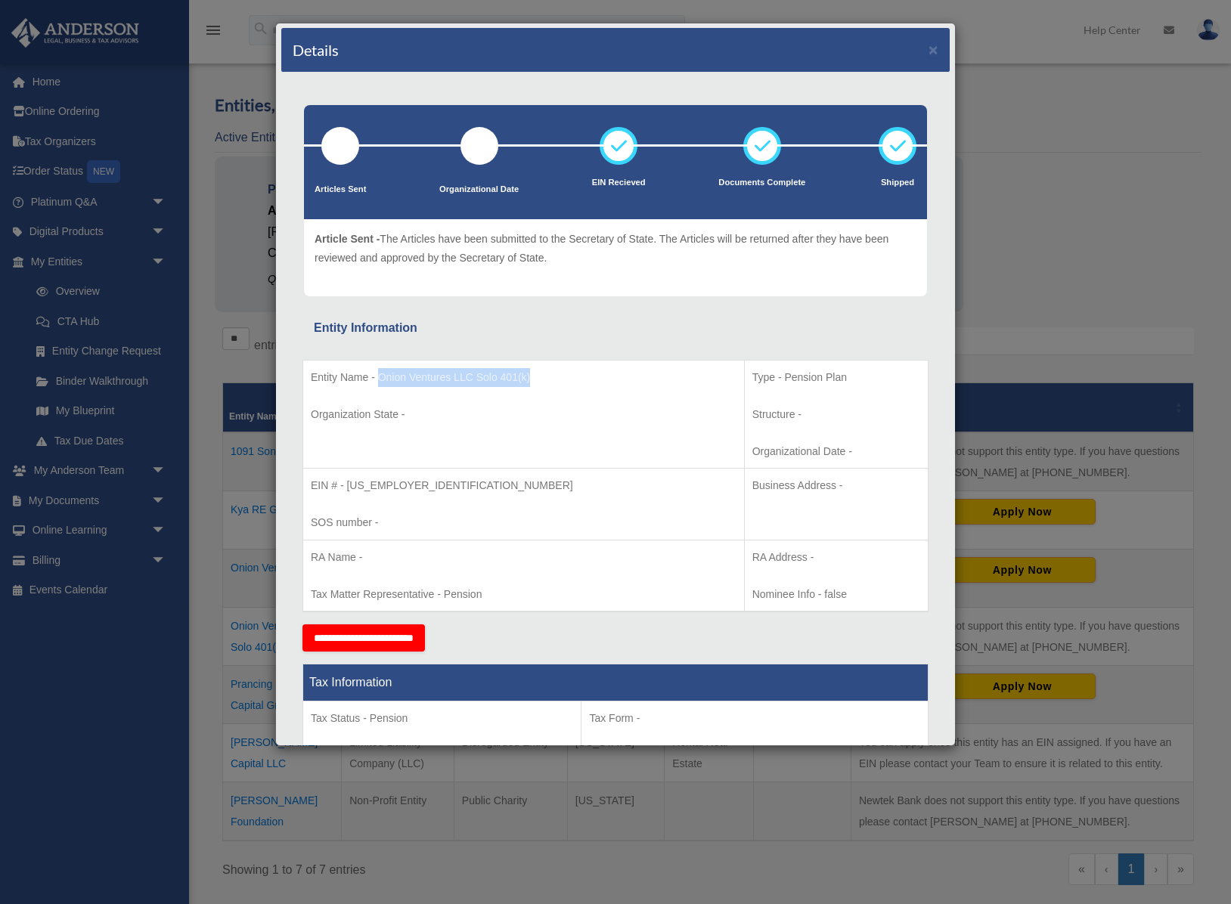
drag, startPoint x: 379, startPoint y: 378, endPoint x: 580, endPoint y: 381, distance: 201.1
click at [580, 381] on p "Entity Name - Onion Ventures LLC Solo 401(k)" at bounding box center [524, 377] width 426 height 19
copy p "Onion Ventures LLC Solo 401(k)"
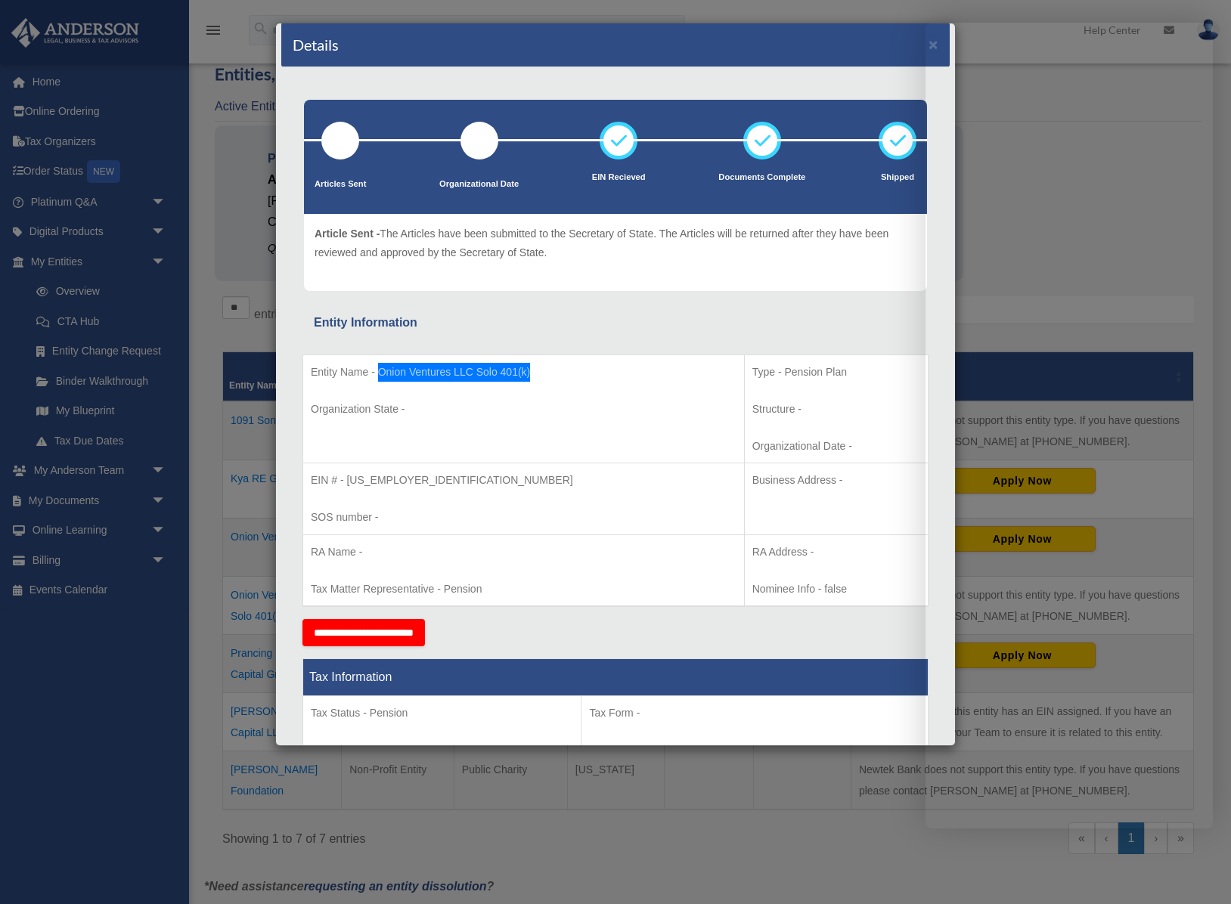
scroll to position [17, 0]
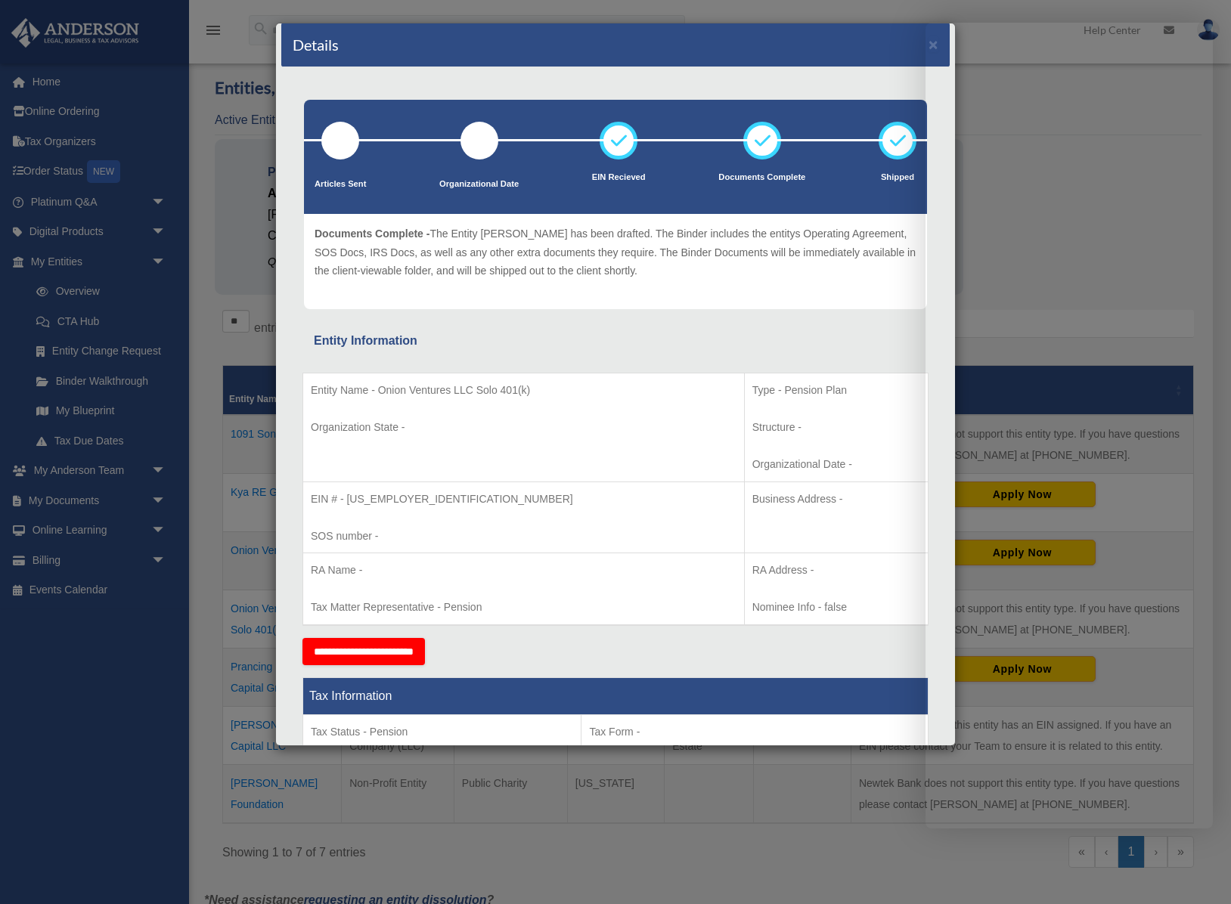
click at [644, 50] on div "Details ×" at bounding box center [615, 45] width 668 height 45
drag, startPoint x: 741, startPoint y: 53, endPoint x: 556, endPoint y: 60, distance: 185.3
click at [556, 60] on div "Details ×" at bounding box center [615, 45] width 668 height 45
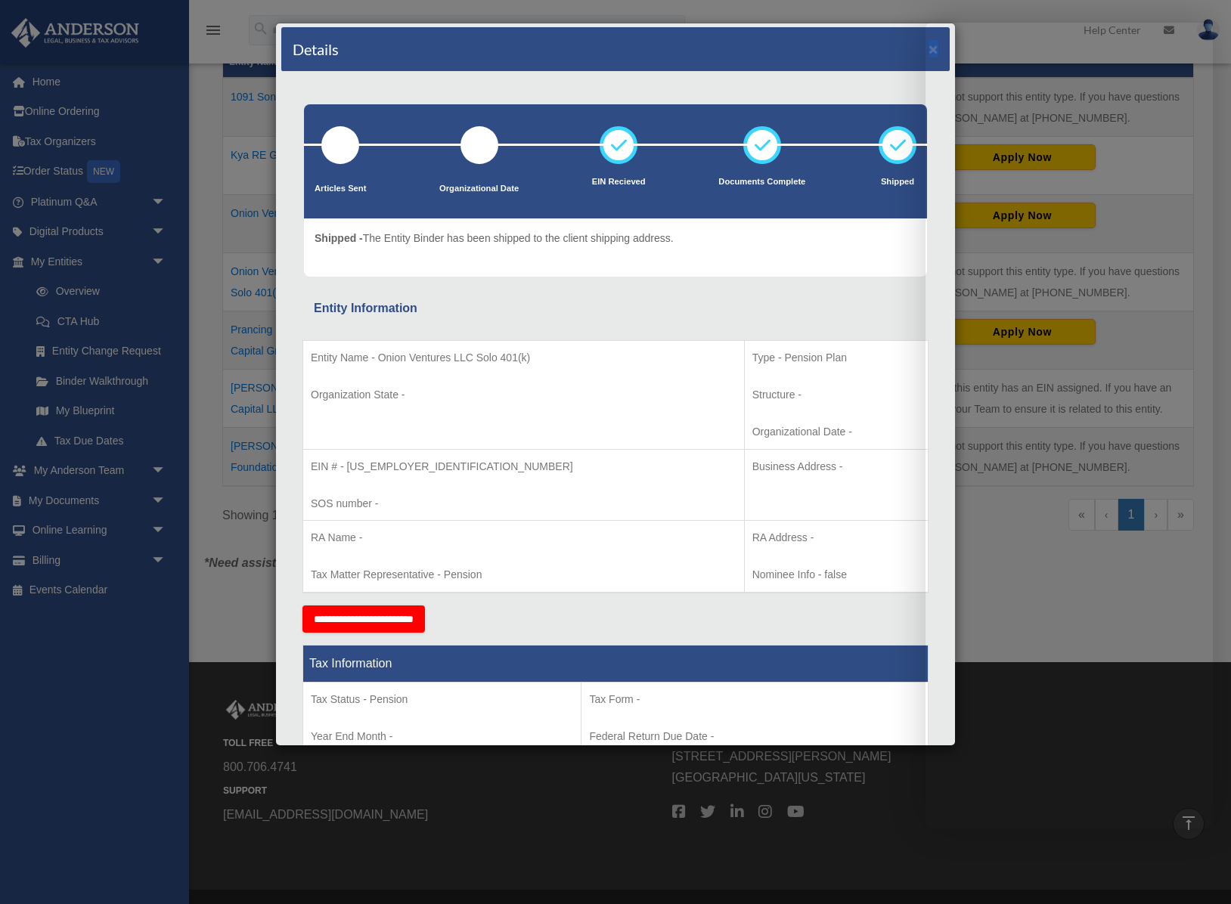
scroll to position [396, 0]
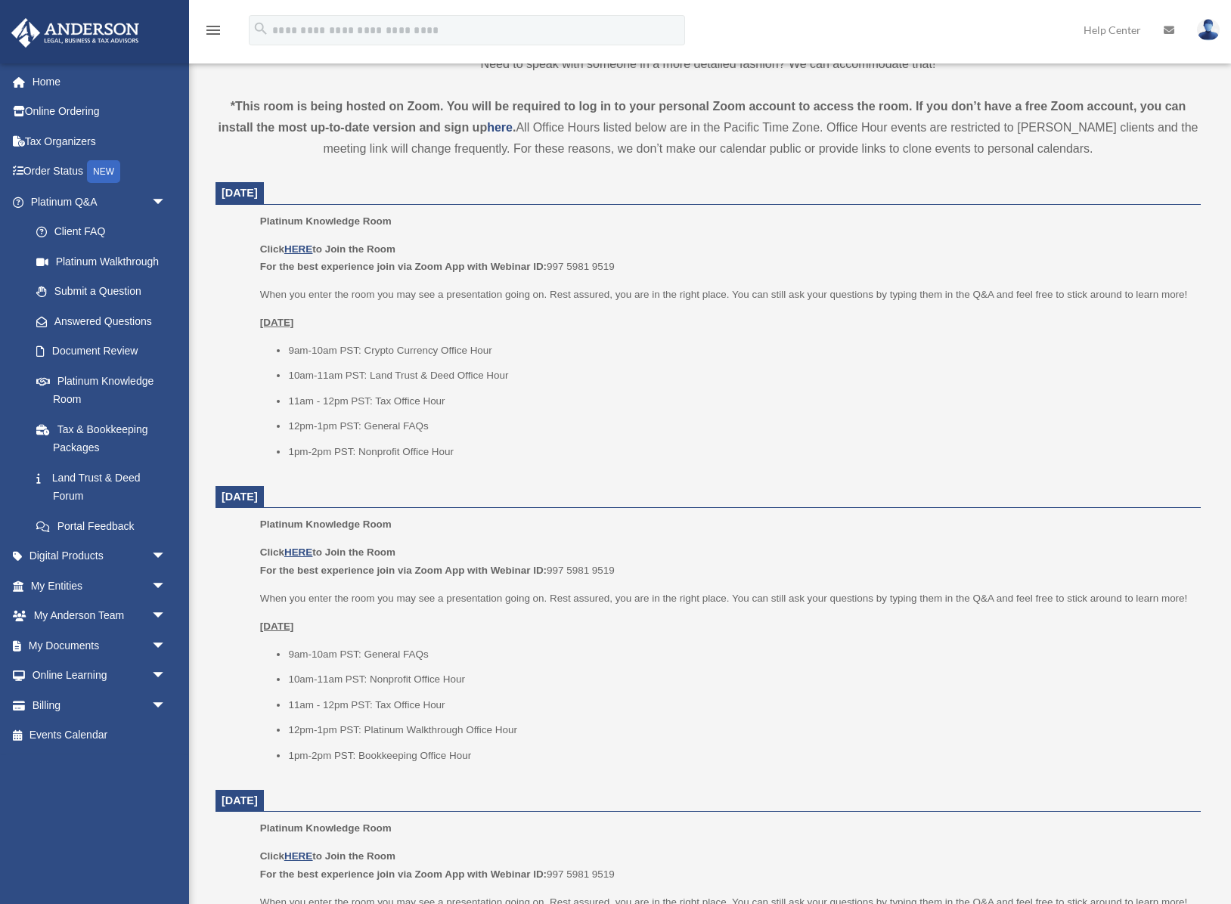
scroll to position [483, 0]
drag, startPoint x: 291, startPoint y: 728, endPoint x: 494, endPoint y: 731, distance: 202.6
click at [494, 731] on li "12pm-1pm PST: Platinum Walkthrough Office Hour" at bounding box center [739, 728] width 902 height 18
drag, startPoint x: 530, startPoint y: 728, endPoint x: 285, endPoint y: 728, distance: 244.9
click at [285, 728] on ul "9am-10am PST: General FAQs 10am-11am PST: Nonprofit Office Hour 11am - 12pm PST…" at bounding box center [725, 702] width 930 height 119
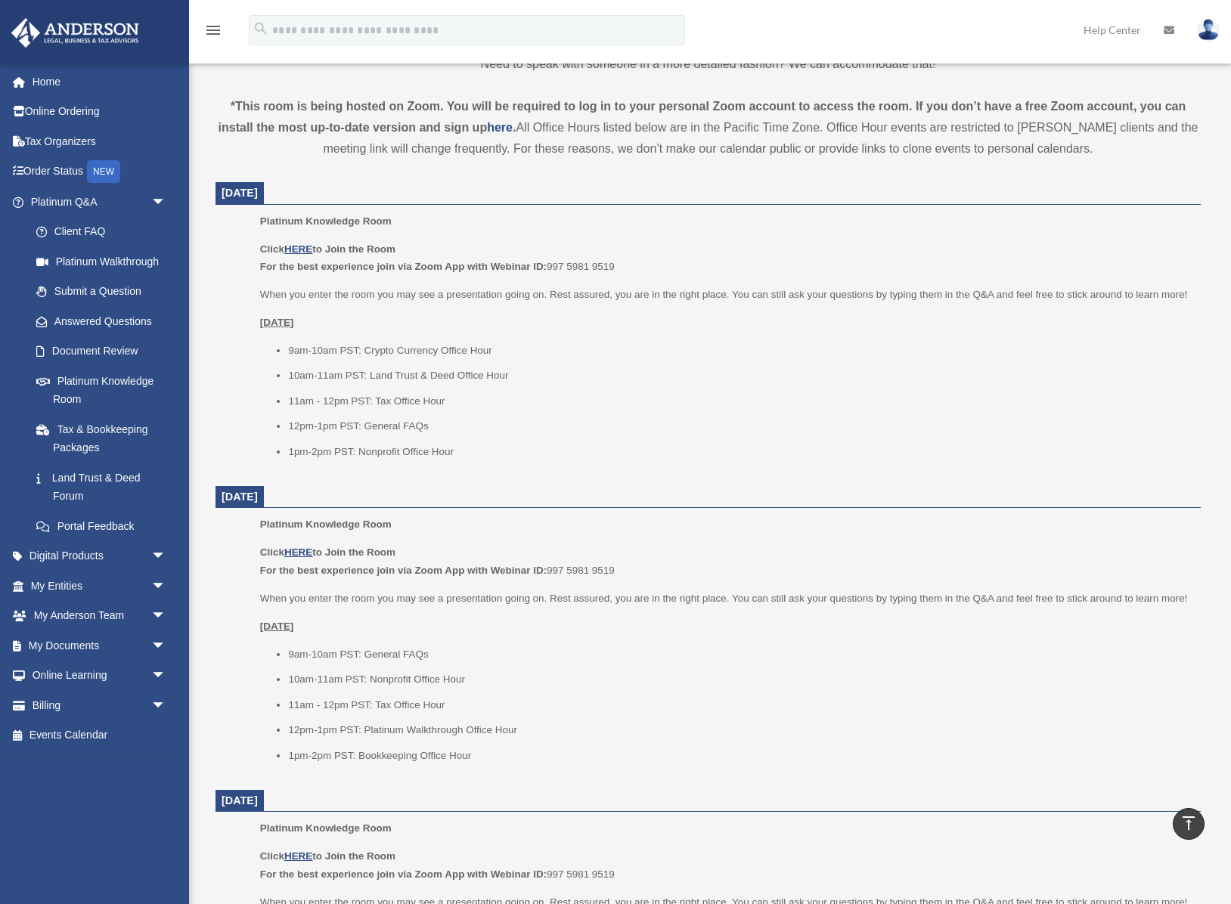
scroll to position [488, 0]
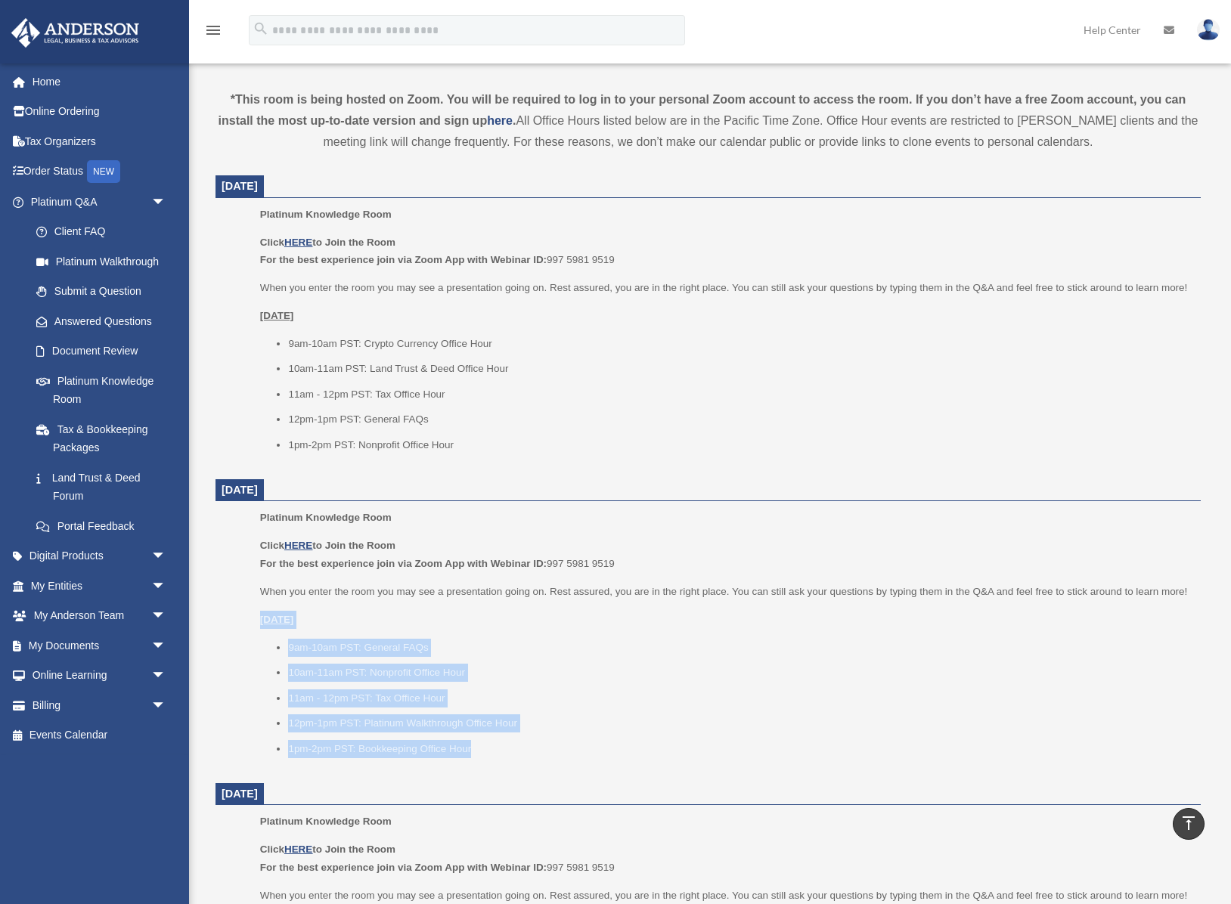
drag, startPoint x: 258, startPoint y: 621, endPoint x: 544, endPoint y: 753, distance: 314.6
click at [544, 754] on ul "Platinum Knowledge Room Click HERE to Join the Room For the best experience joi…" at bounding box center [708, 638] width 964 height 259
copy div "[DATE] 9am-10am PST: General FAQs 10am-11am PST: Nonprofit Office Hour 11am - 1…"
